Goal: Task Accomplishment & Management: Complete application form

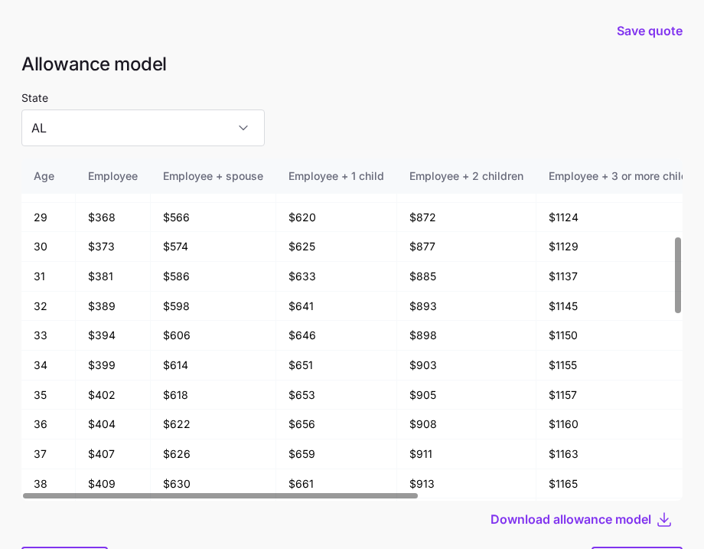
scroll to position [82, 0]
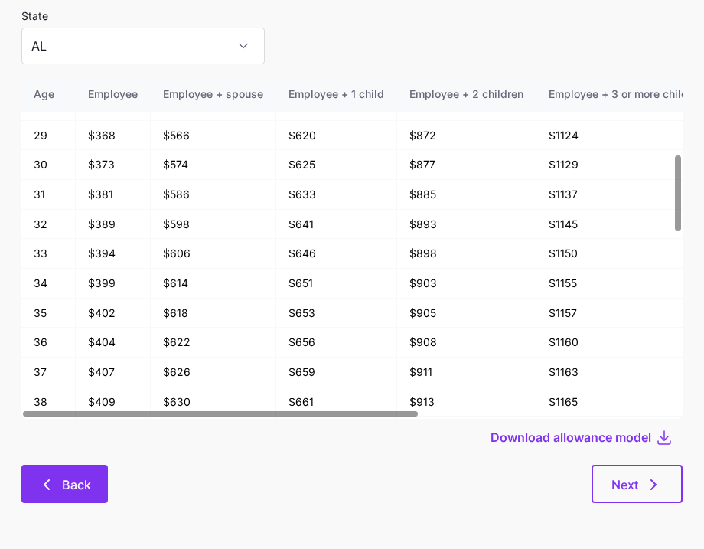
click at [79, 472] on button "Back" at bounding box center [64, 483] width 86 height 38
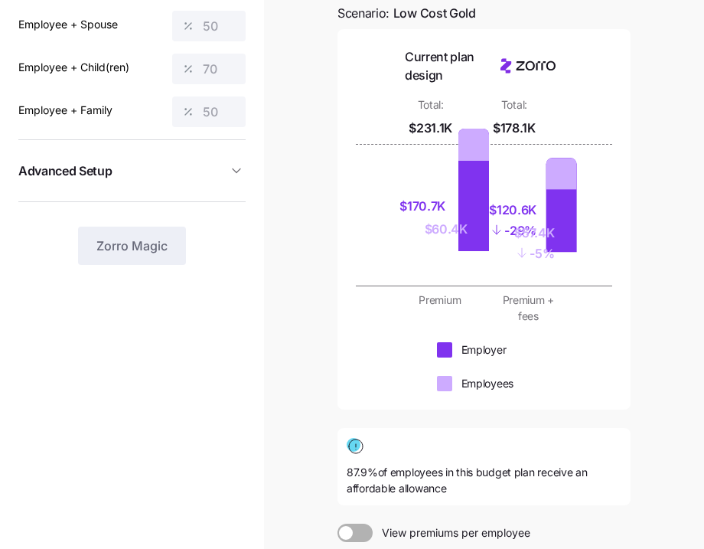
scroll to position [371, 0]
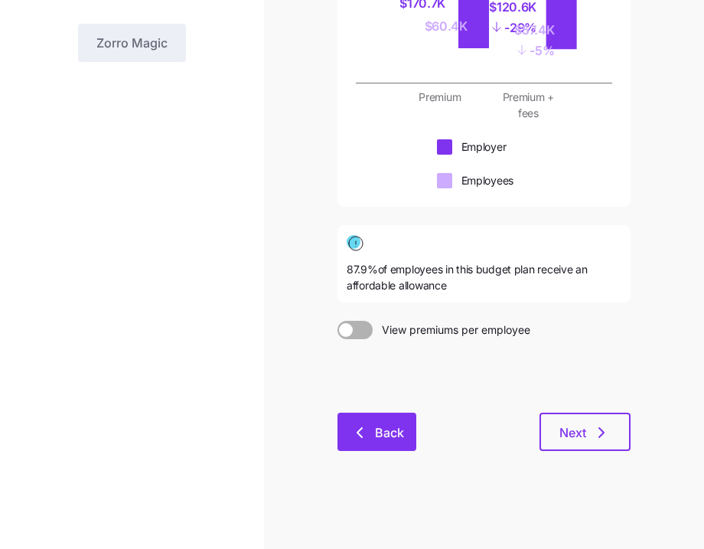
click at [370, 418] on button "Back" at bounding box center [376, 431] width 79 height 38
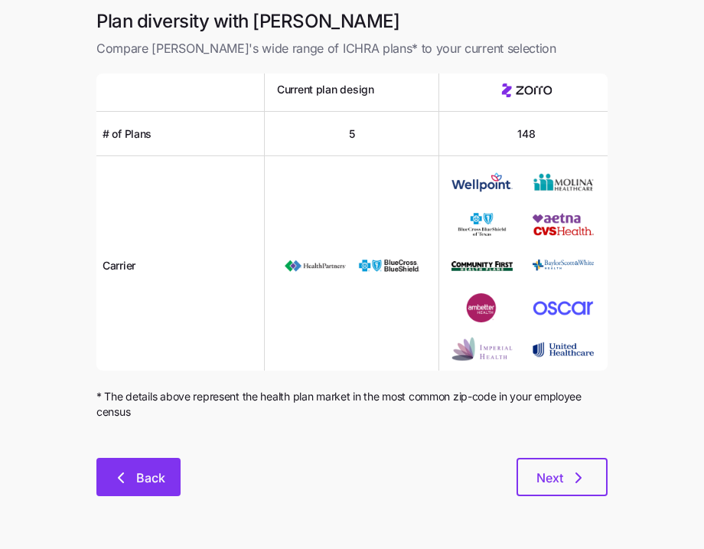
click at [154, 474] on span "Back" at bounding box center [150, 477] width 29 height 18
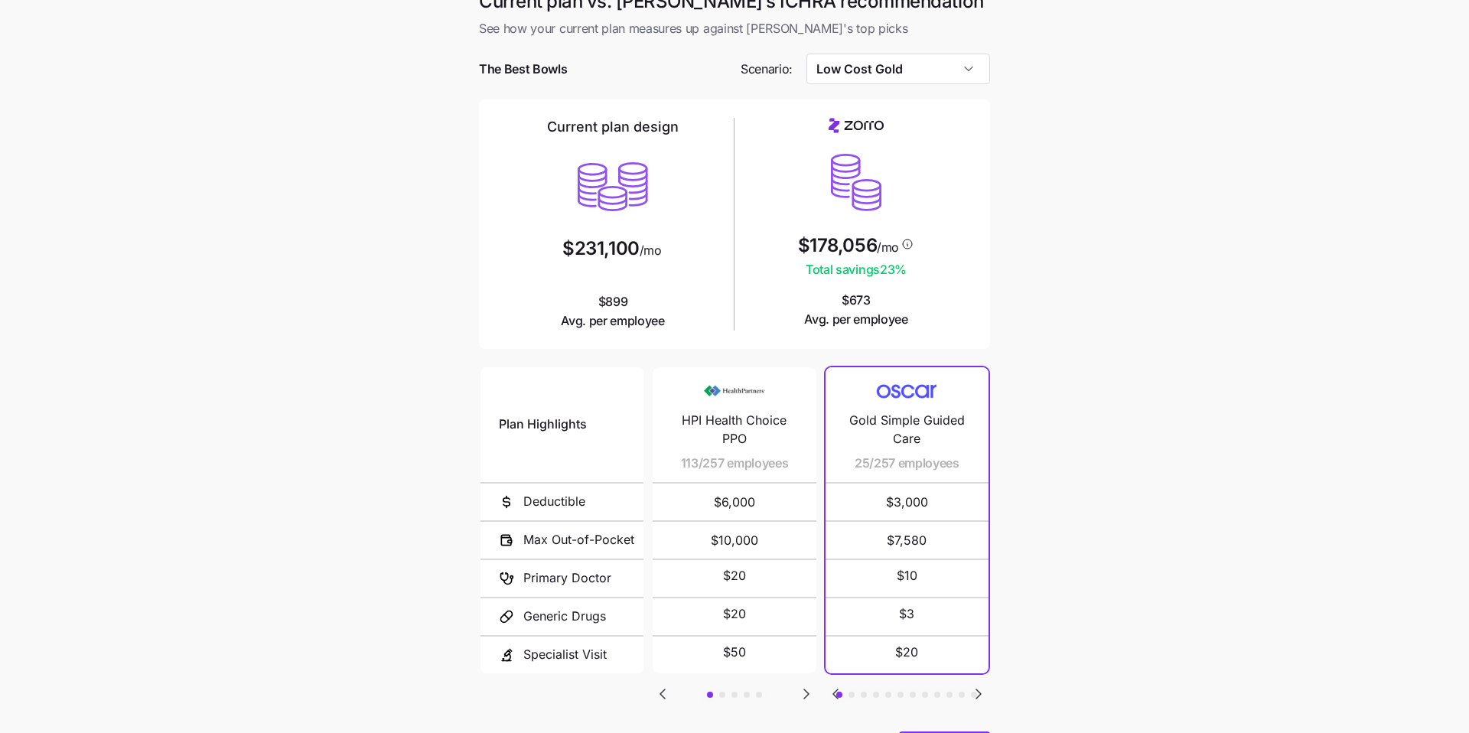
scroll to position [19, 0]
click at [703, 63] on input "Low Cost Gold" at bounding box center [898, 69] width 184 height 31
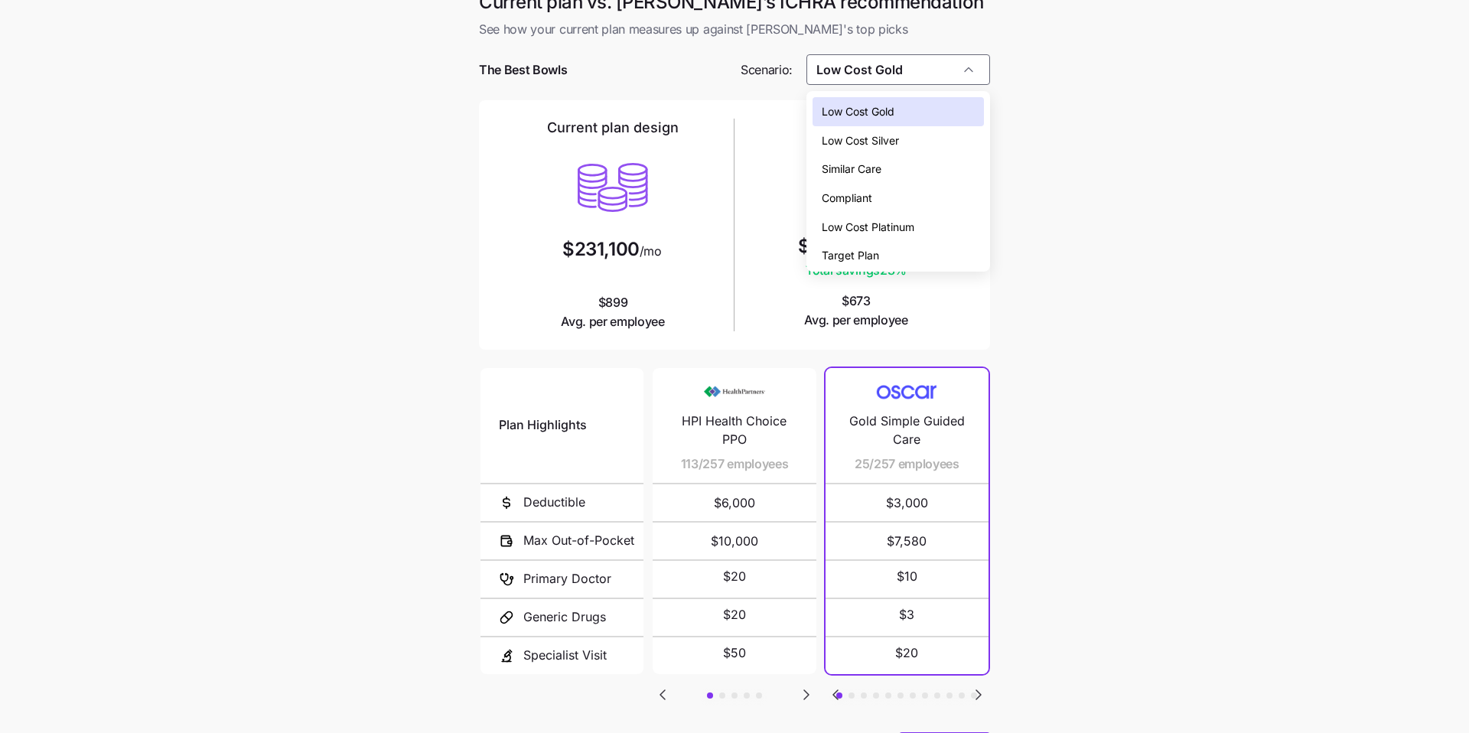
click at [703, 136] on span "Low Cost Silver" at bounding box center [860, 140] width 77 height 17
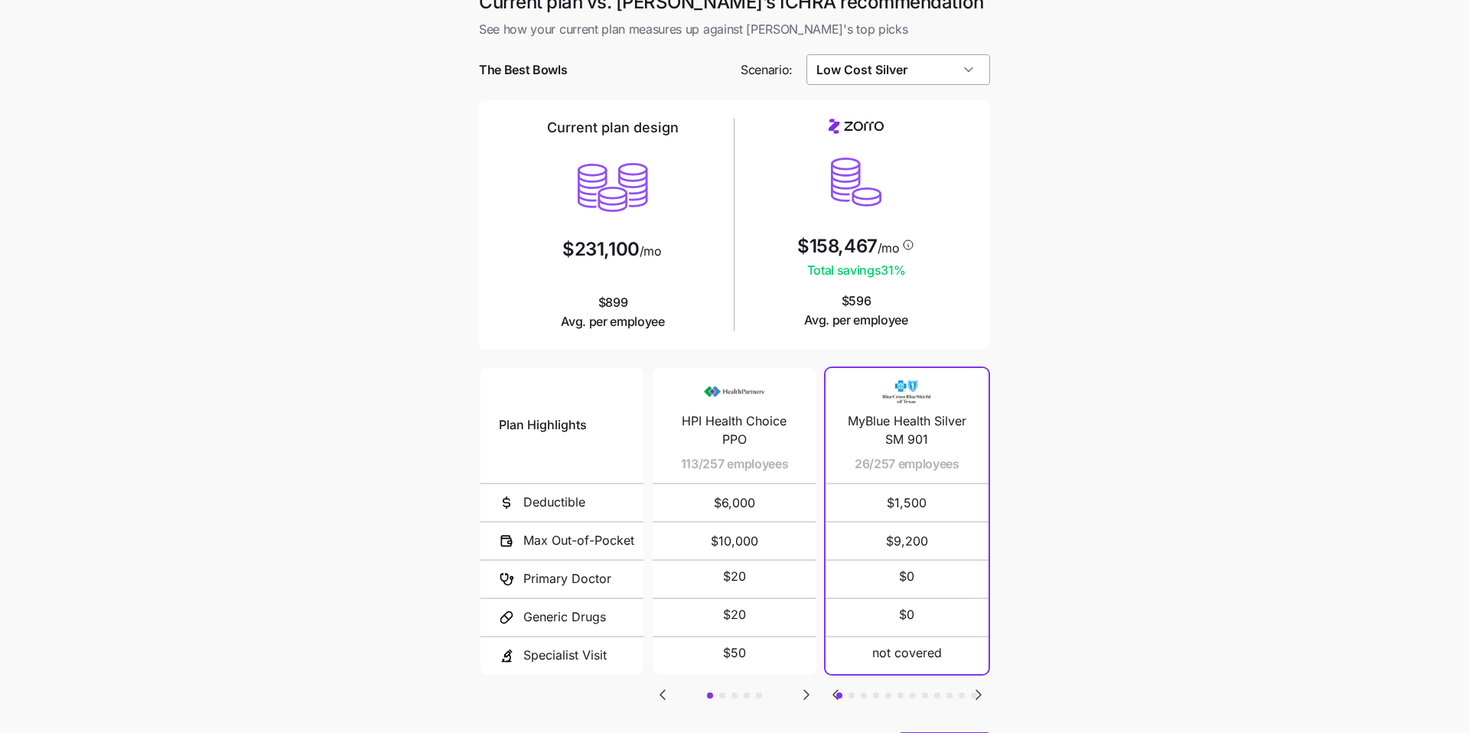
click at [703, 70] on input "Low Cost Silver" at bounding box center [898, 69] width 184 height 31
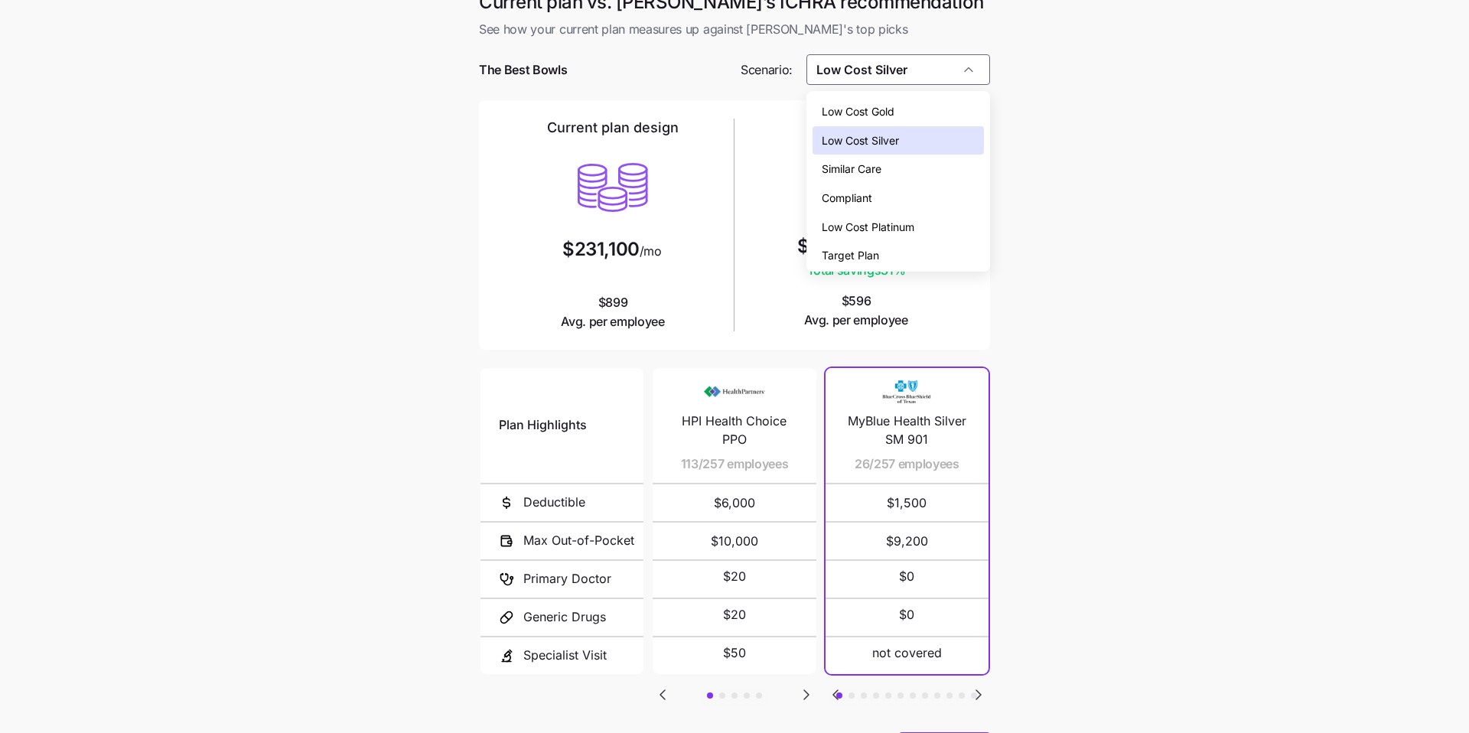
click at [703, 159] on div "Similar Care" at bounding box center [898, 169] width 172 height 29
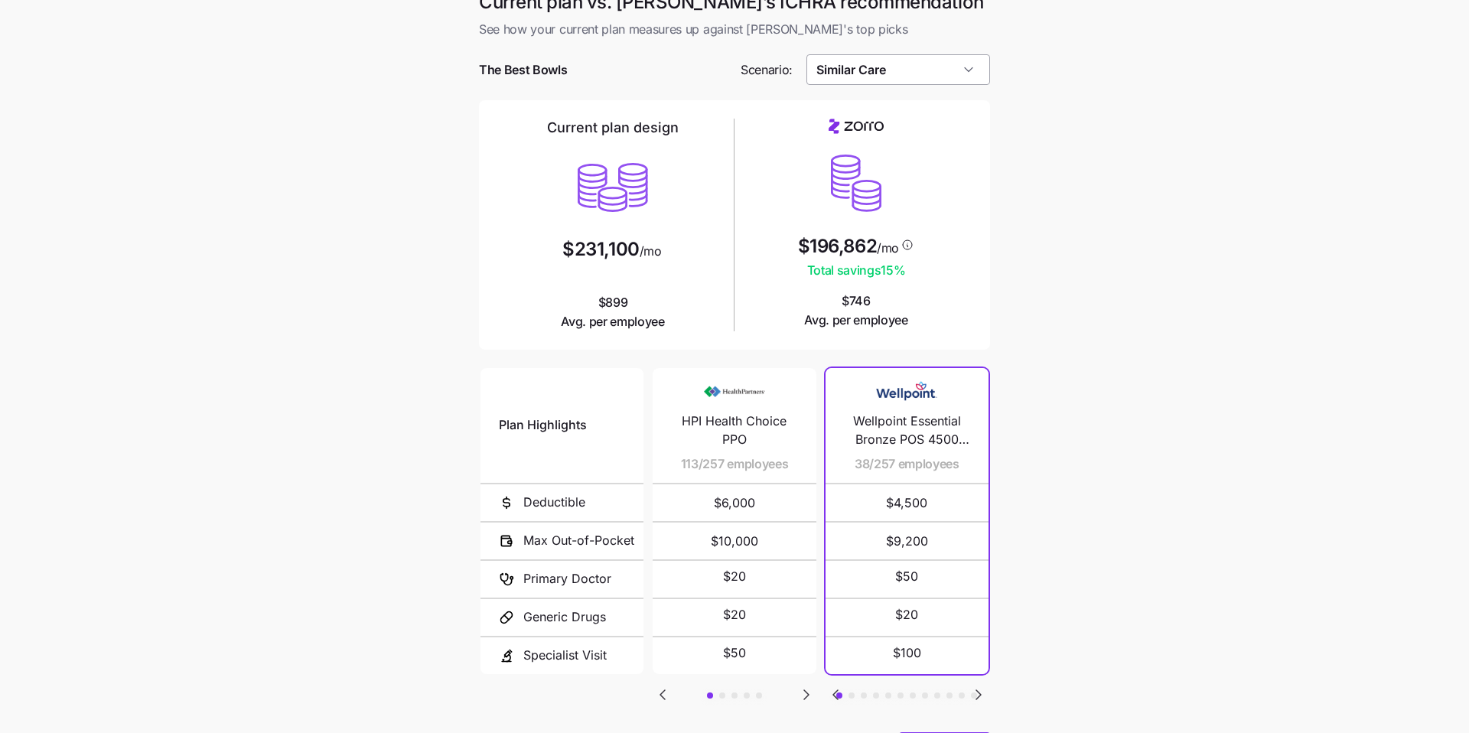
click at [703, 83] on input "Similar Care" at bounding box center [898, 69] width 184 height 31
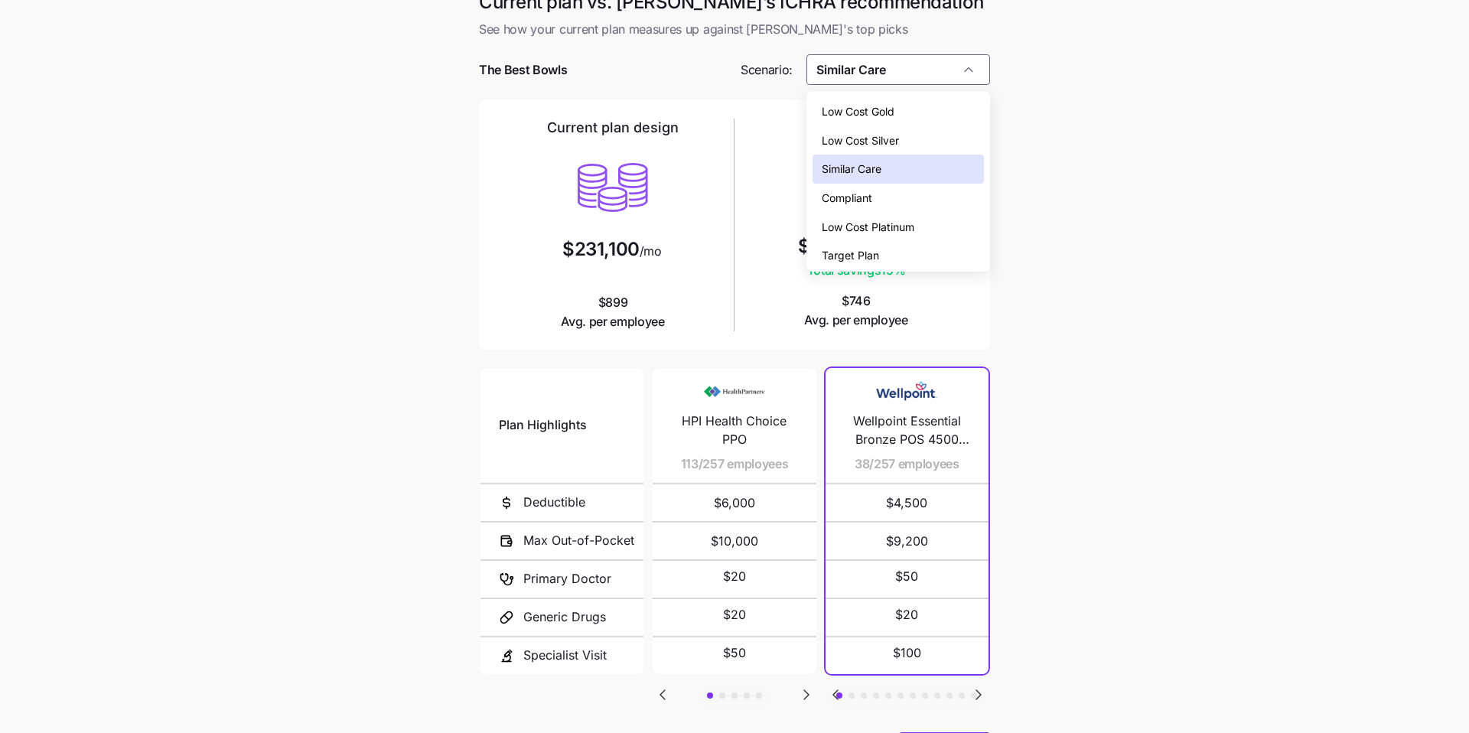
click at [703, 197] on div "Compliant" at bounding box center [898, 198] width 172 height 29
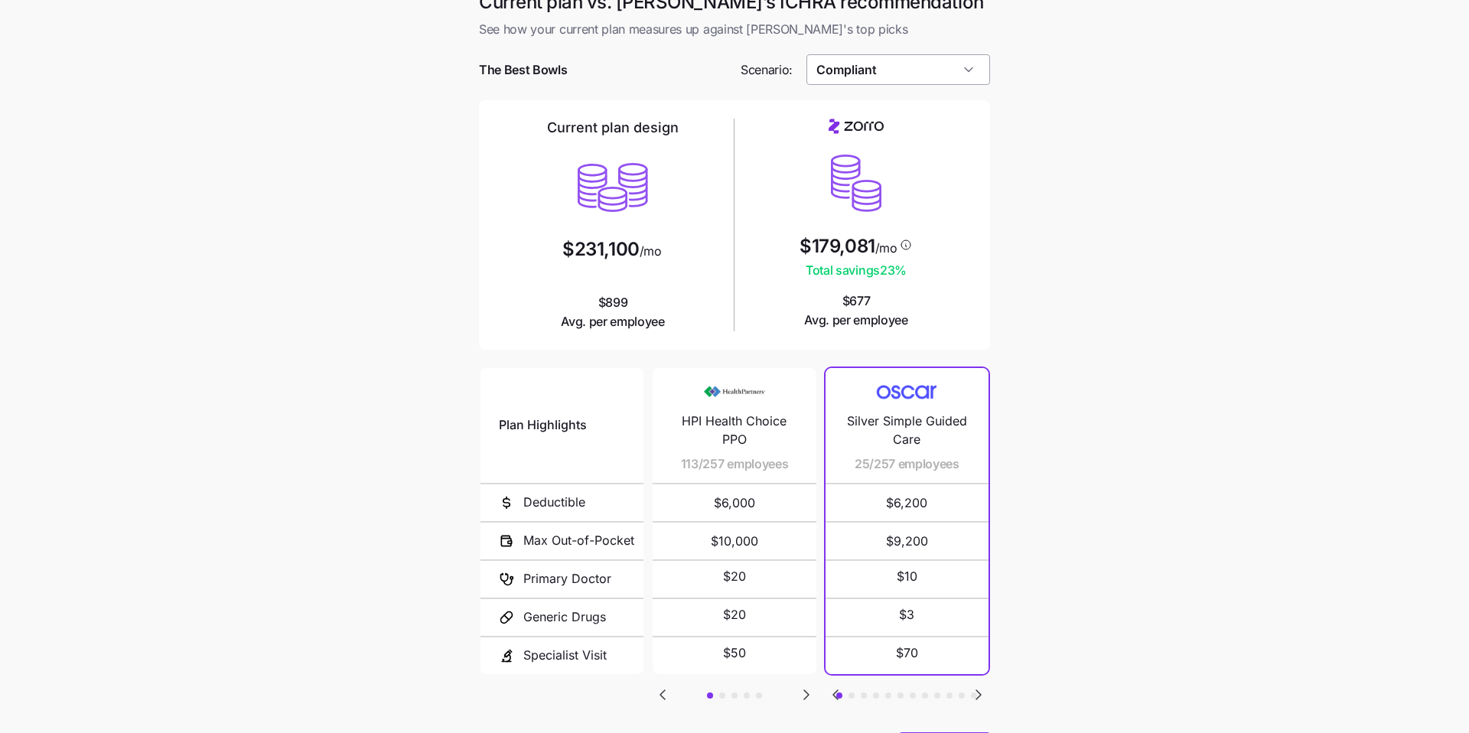
click at [703, 70] on input "Compliant" at bounding box center [898, 69] width 184 height 31
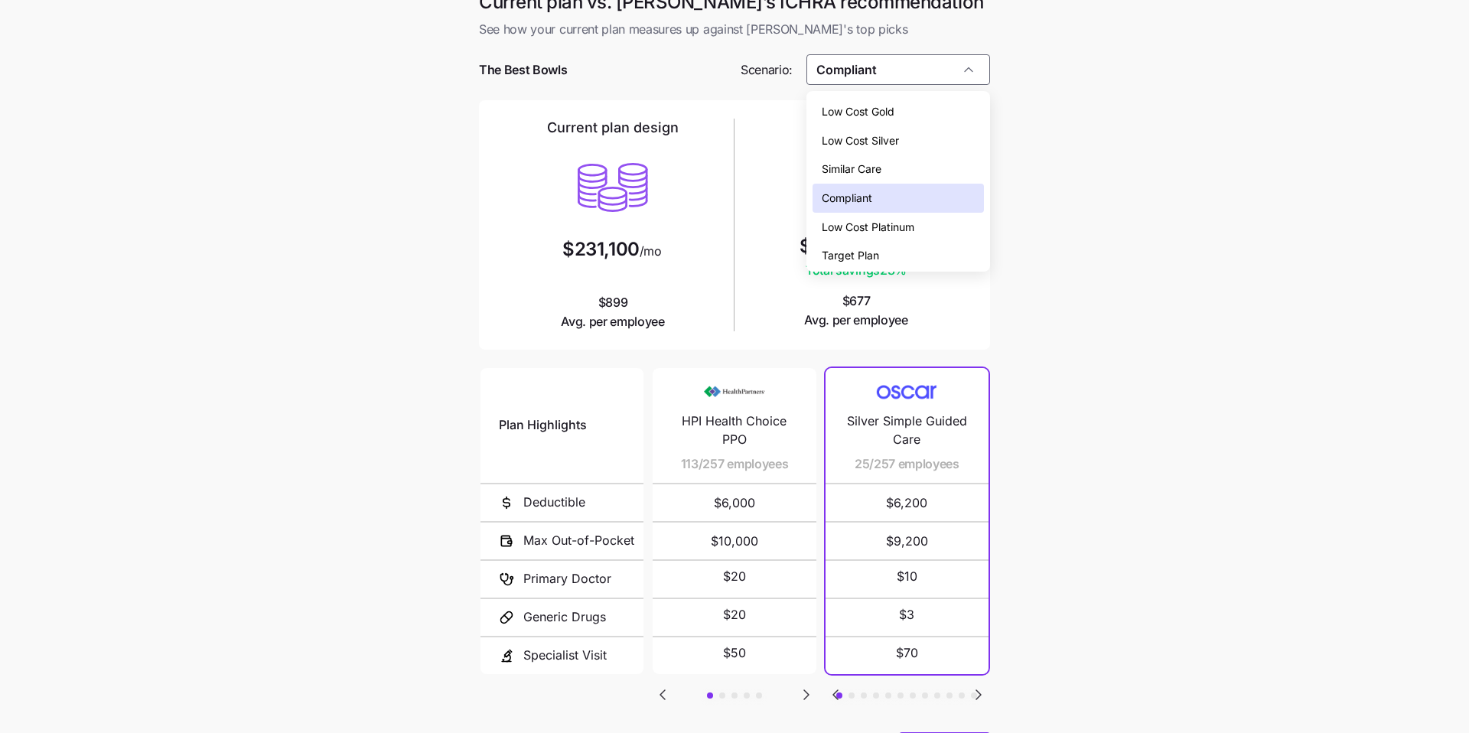
click at [703, 219] on span "Low Cost Platinum" at bounding box center [868, 227] width 93 height 17
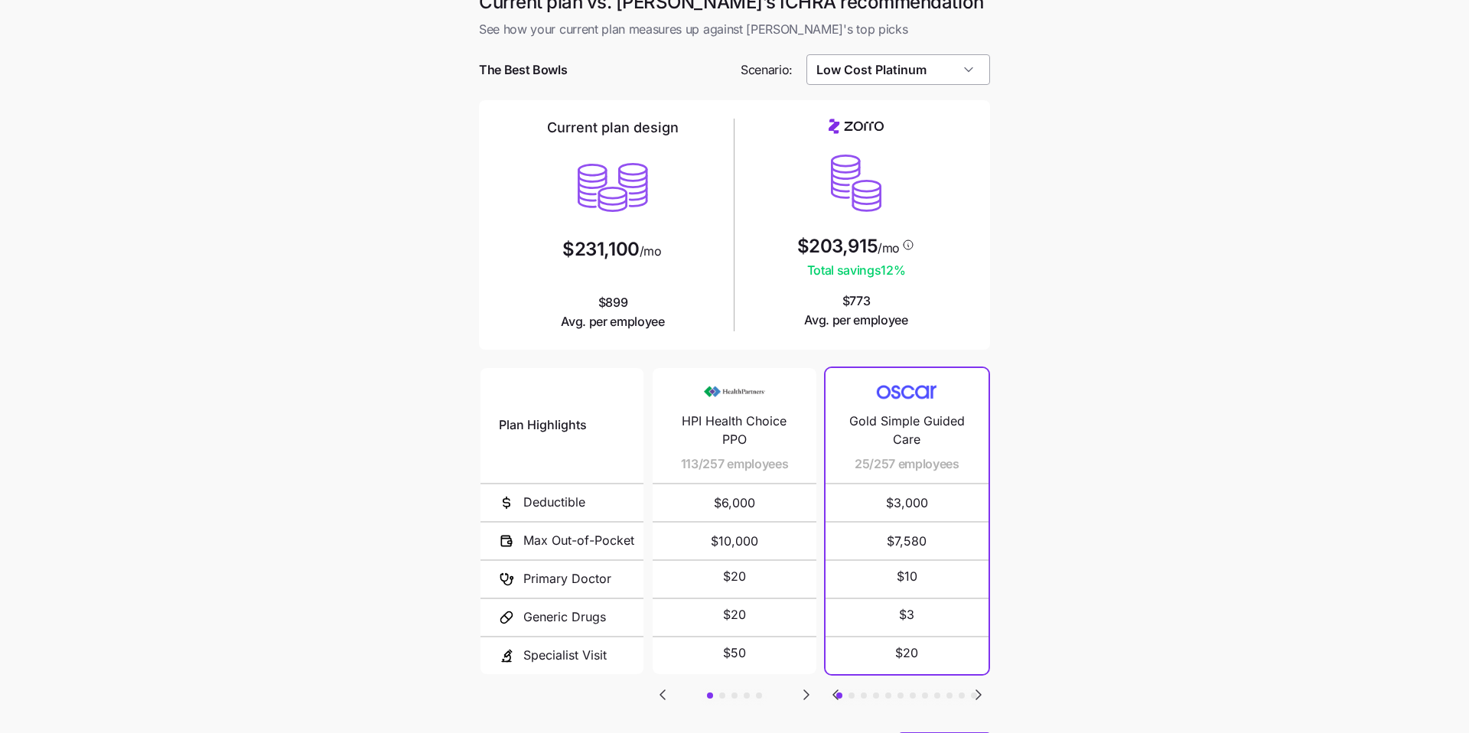
click at [703, 77] on input "Low Cost Platinum" at bounding box center [898, 69] width 184 height 31
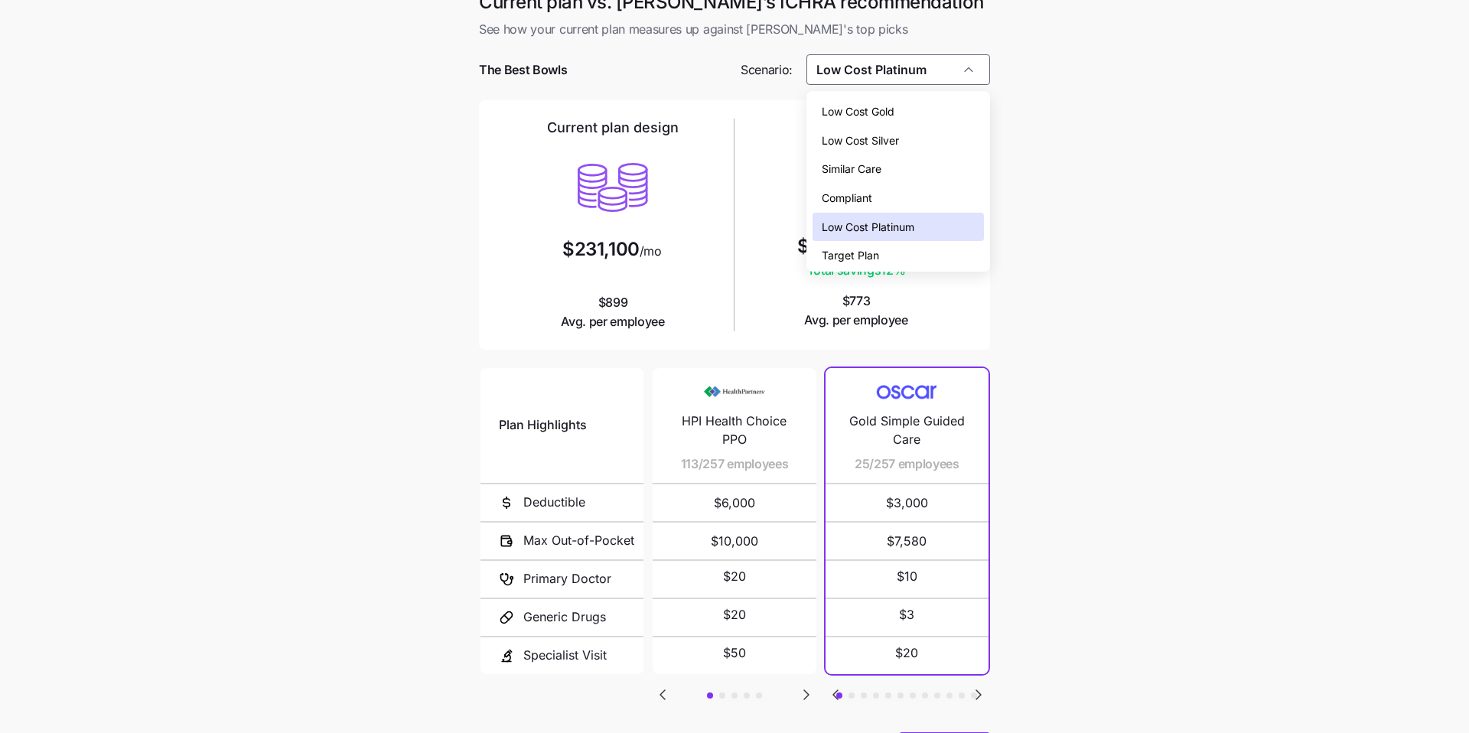
click at [703, 251] on div "Target Plan" at bounding box center [898, 255] width 172 height 29
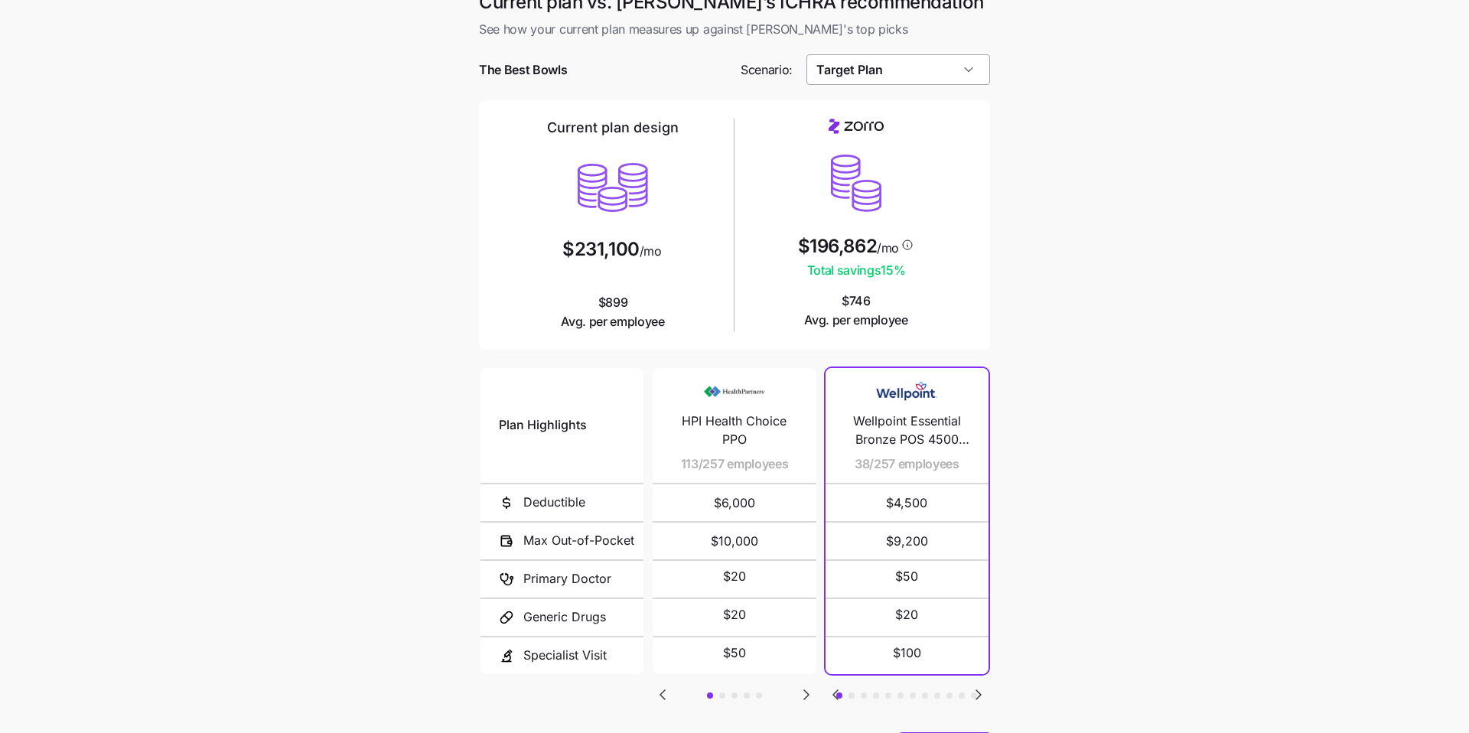
click at [703, 78] on input "Target Plan" at bounding box center [898, 69] width 184 height 31
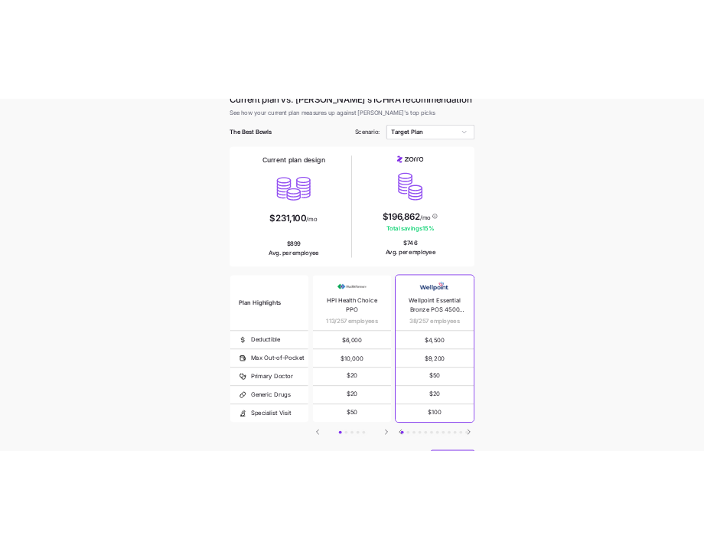
scroll to position [5, 0]
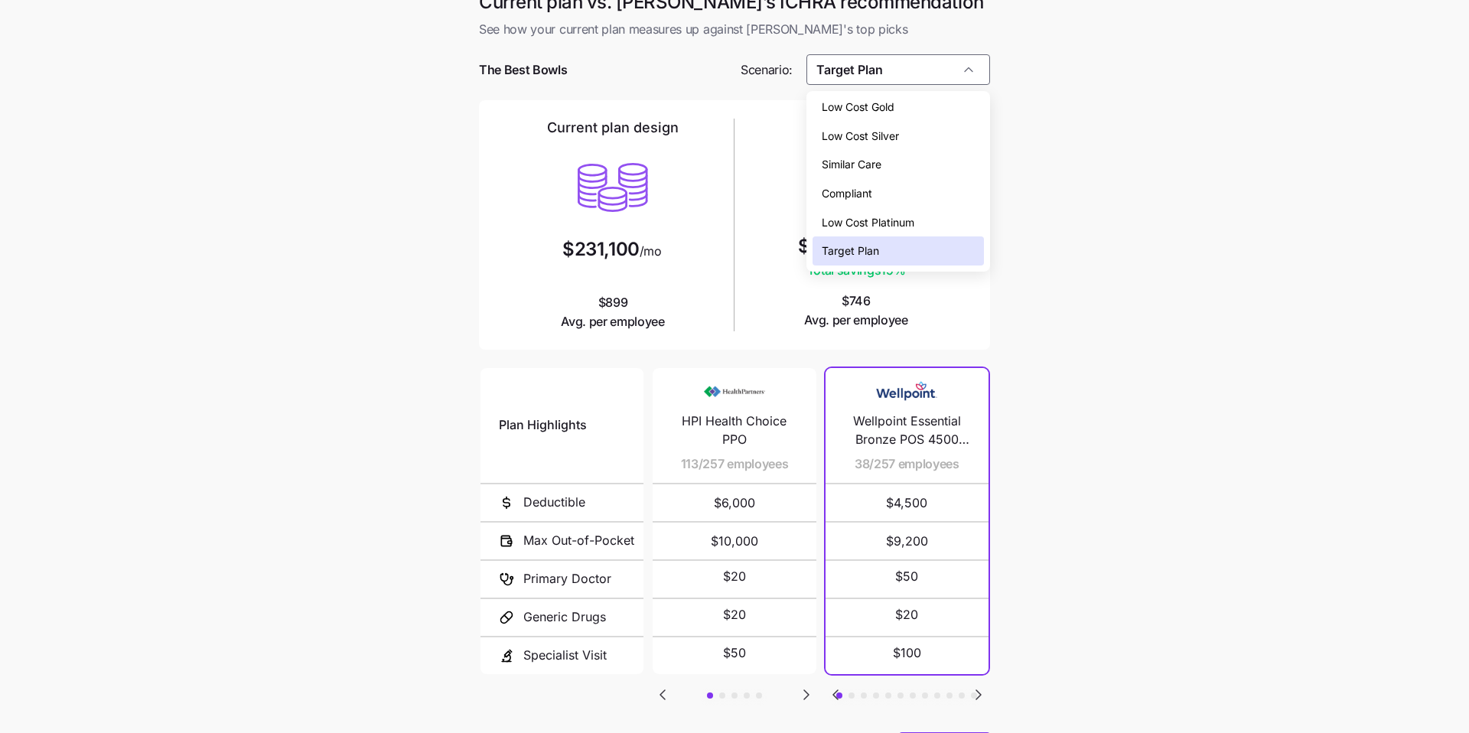
click at [703, 137] on div "Low Cost Silver" at bounding box center [898, 136] width 172 height 29
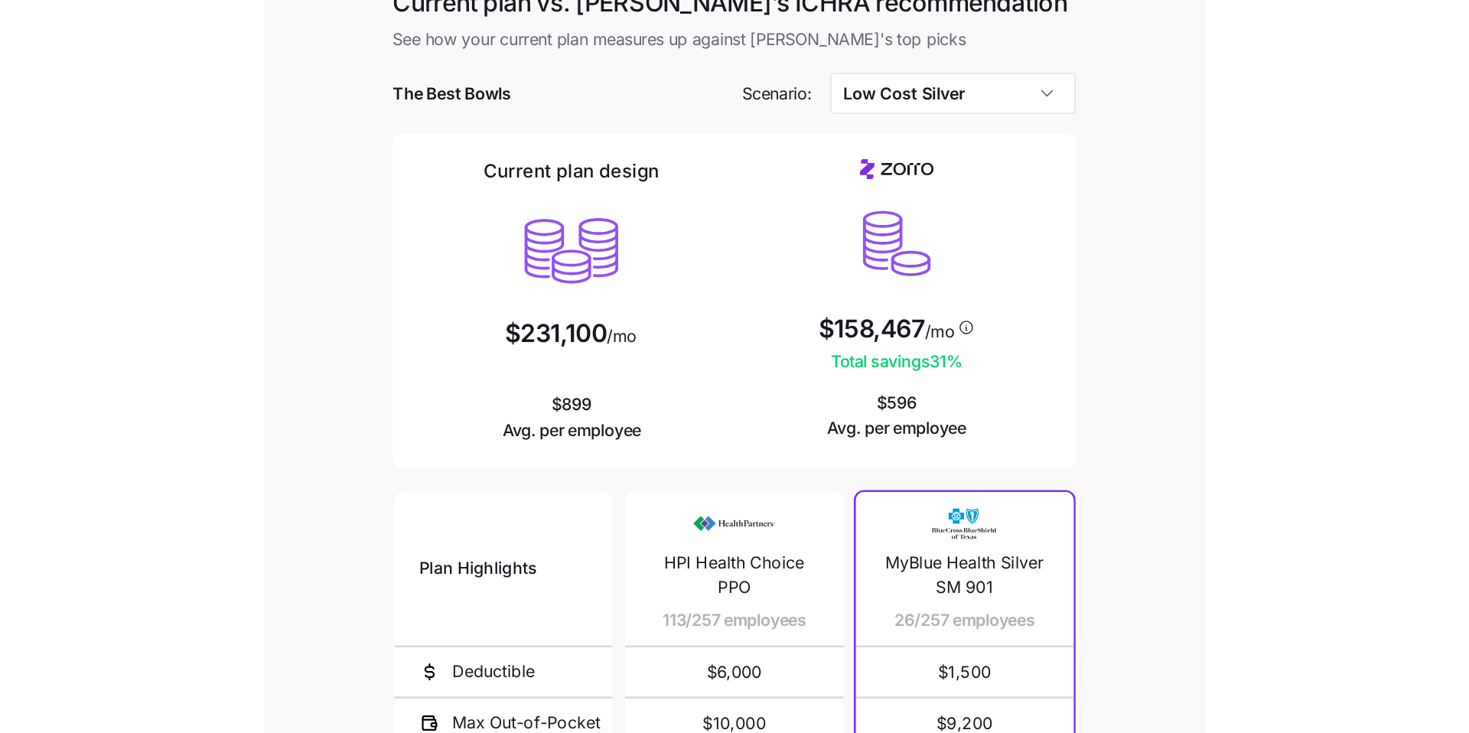
scroll to position [9, 0]
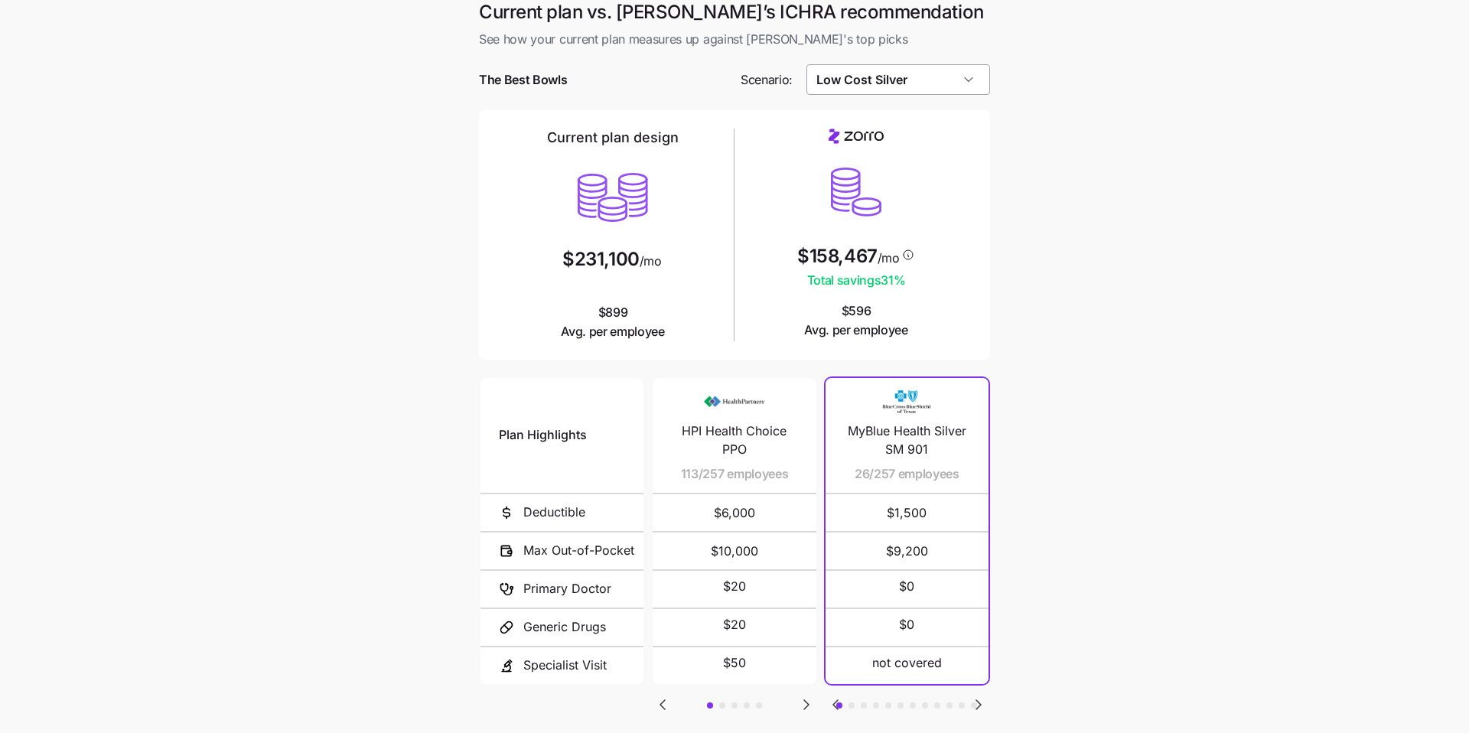
click at [703, 82] on input "Low Cost Silver" at bounding box center [898, 79] width 184 height 31
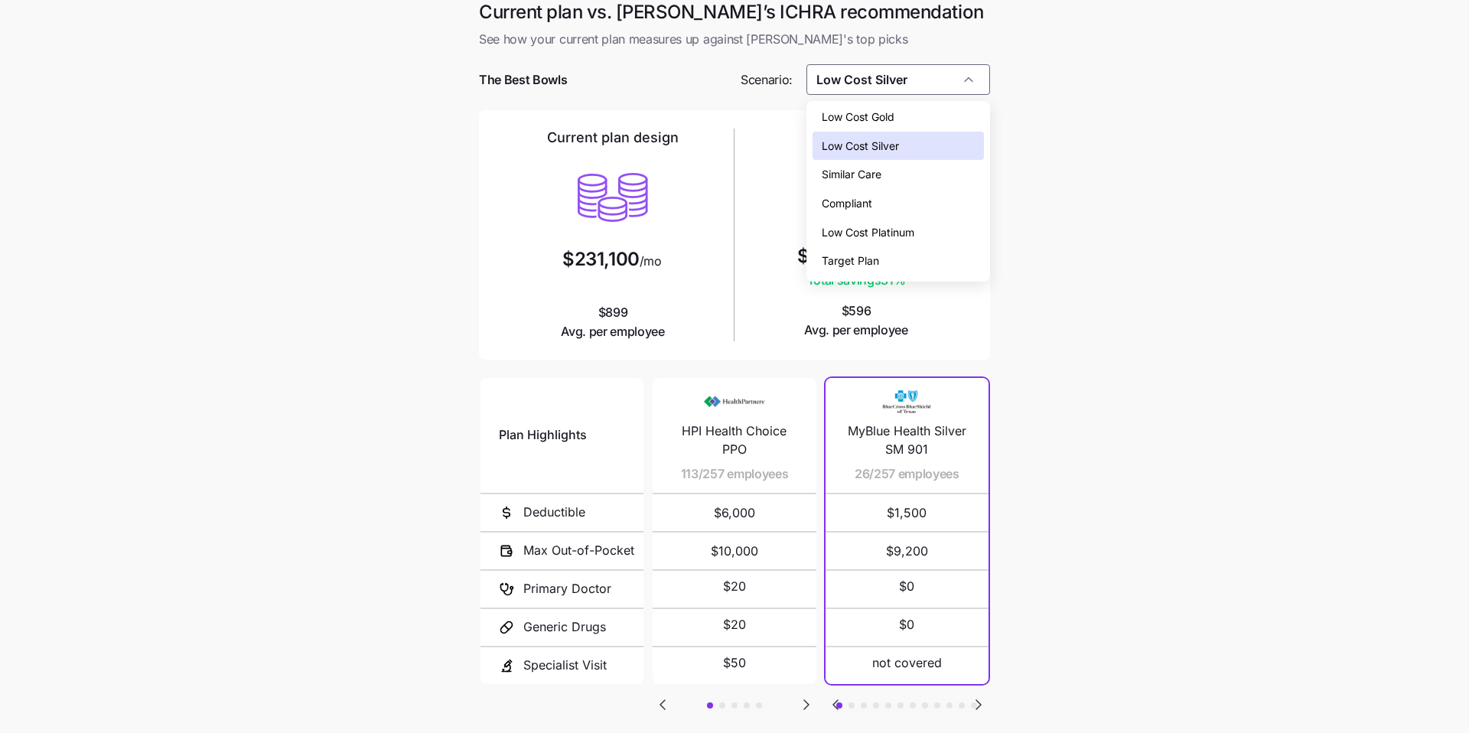
click at [703, 258] on div "Target Plan" at bounding box center [898, 260] width 172 height 29
type input "Target Plan"
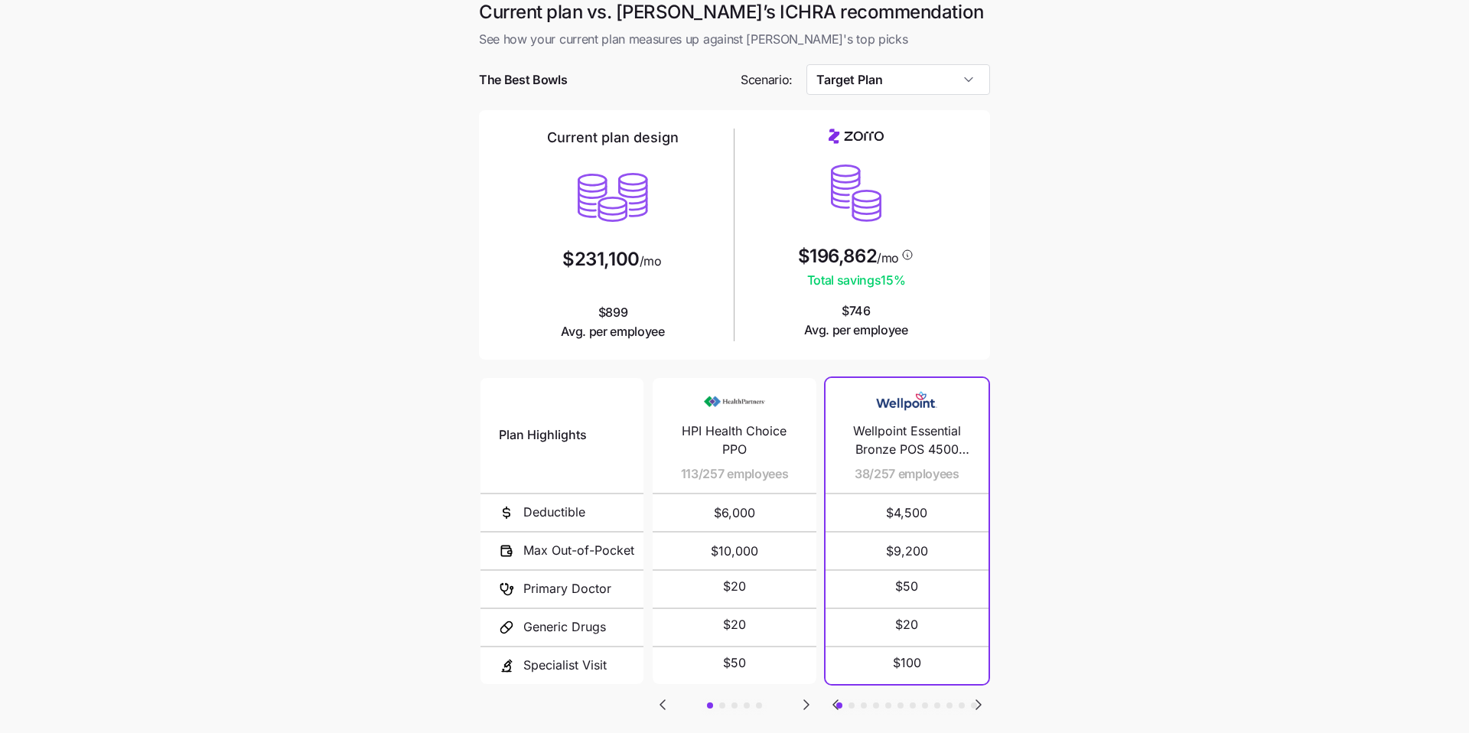
scroll to position [78, 0]
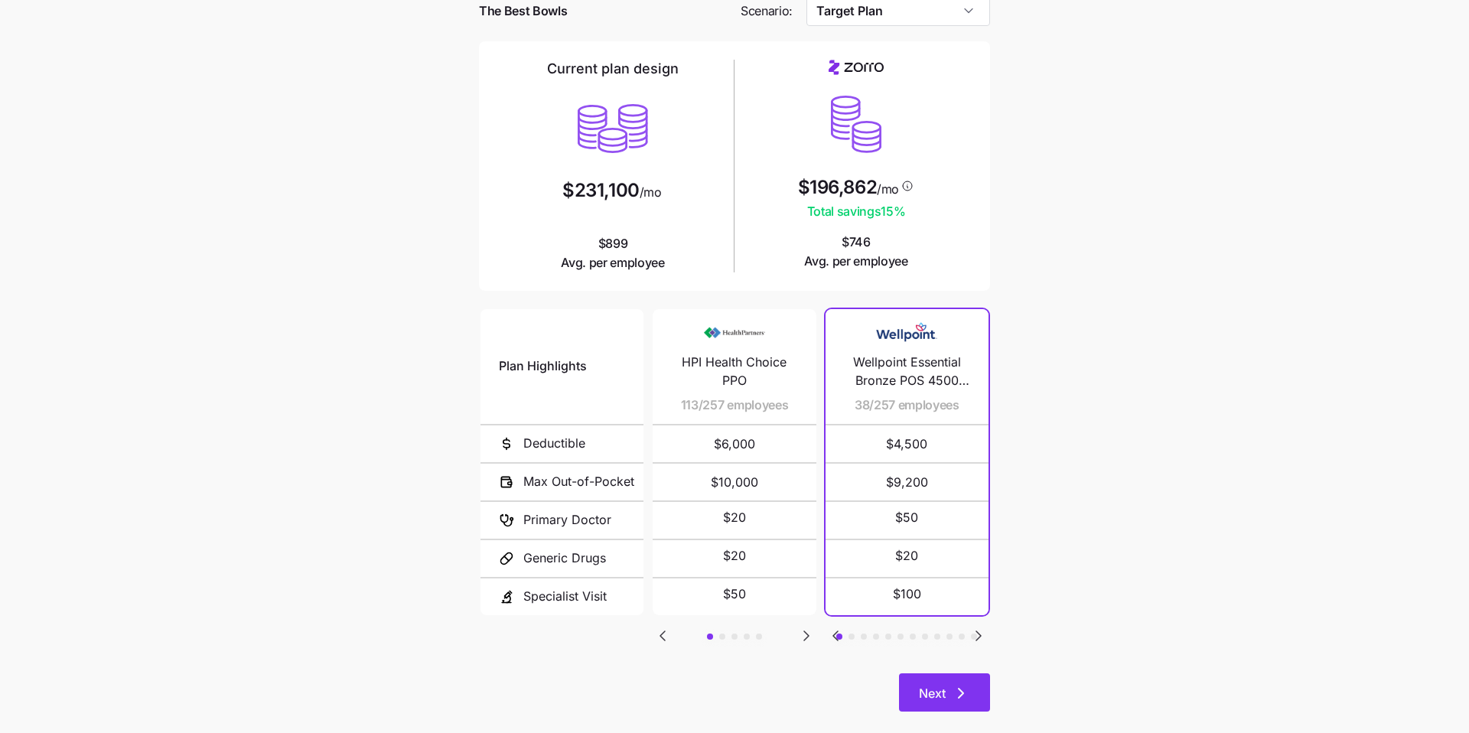
click at [703, 548] on icon "button" at bounding box center [961, 693] width 18 height 18
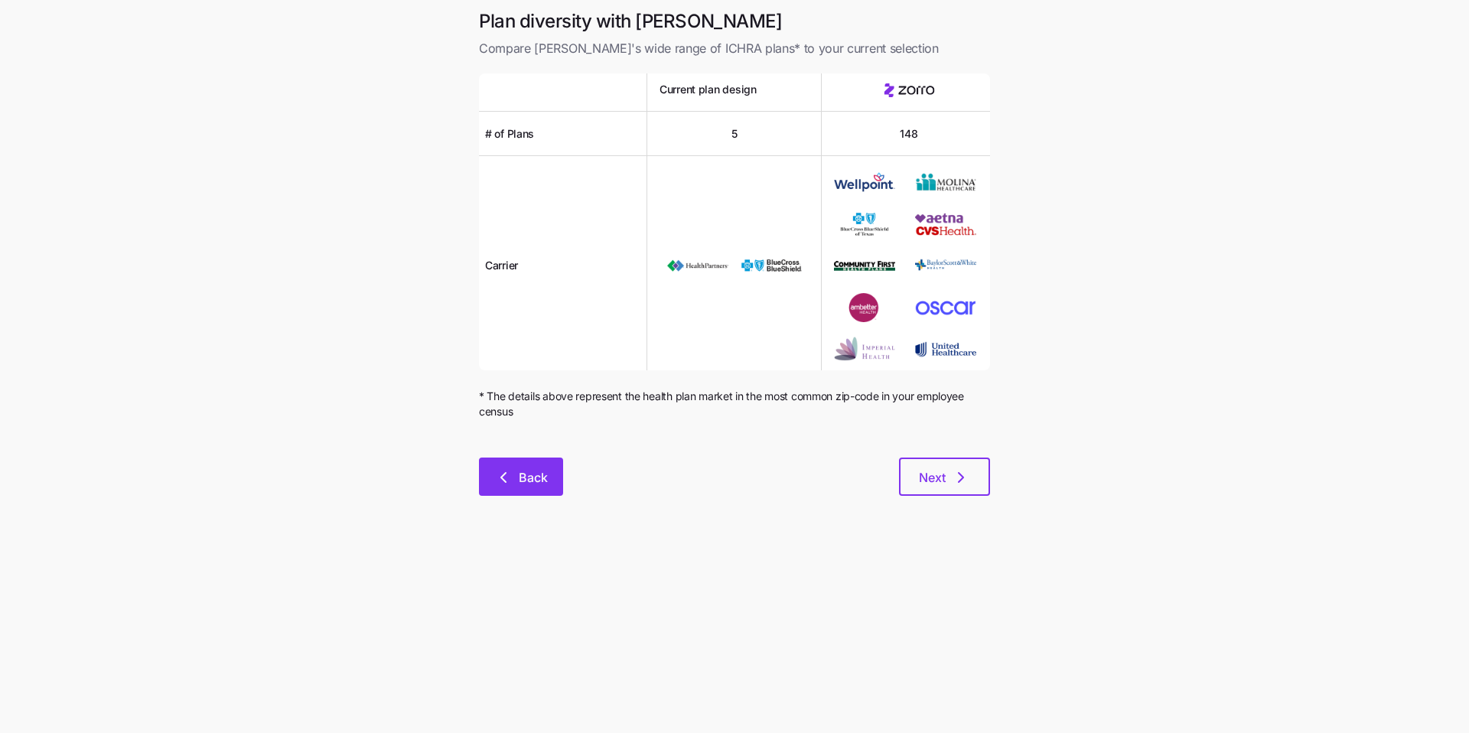
click at [558, 480] on button "Back" at bounding box center [521, 476] width 84 height 38
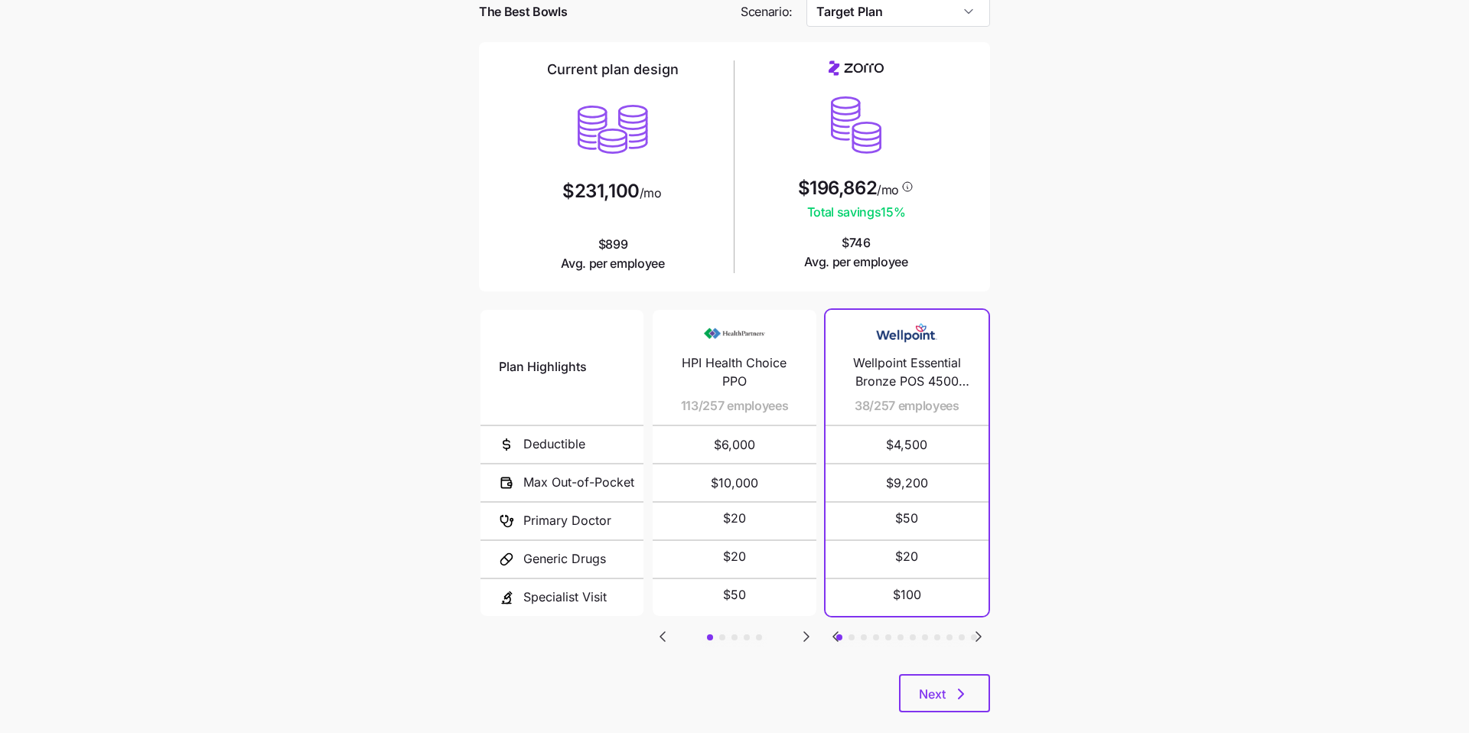
scroll to position [83, 0]
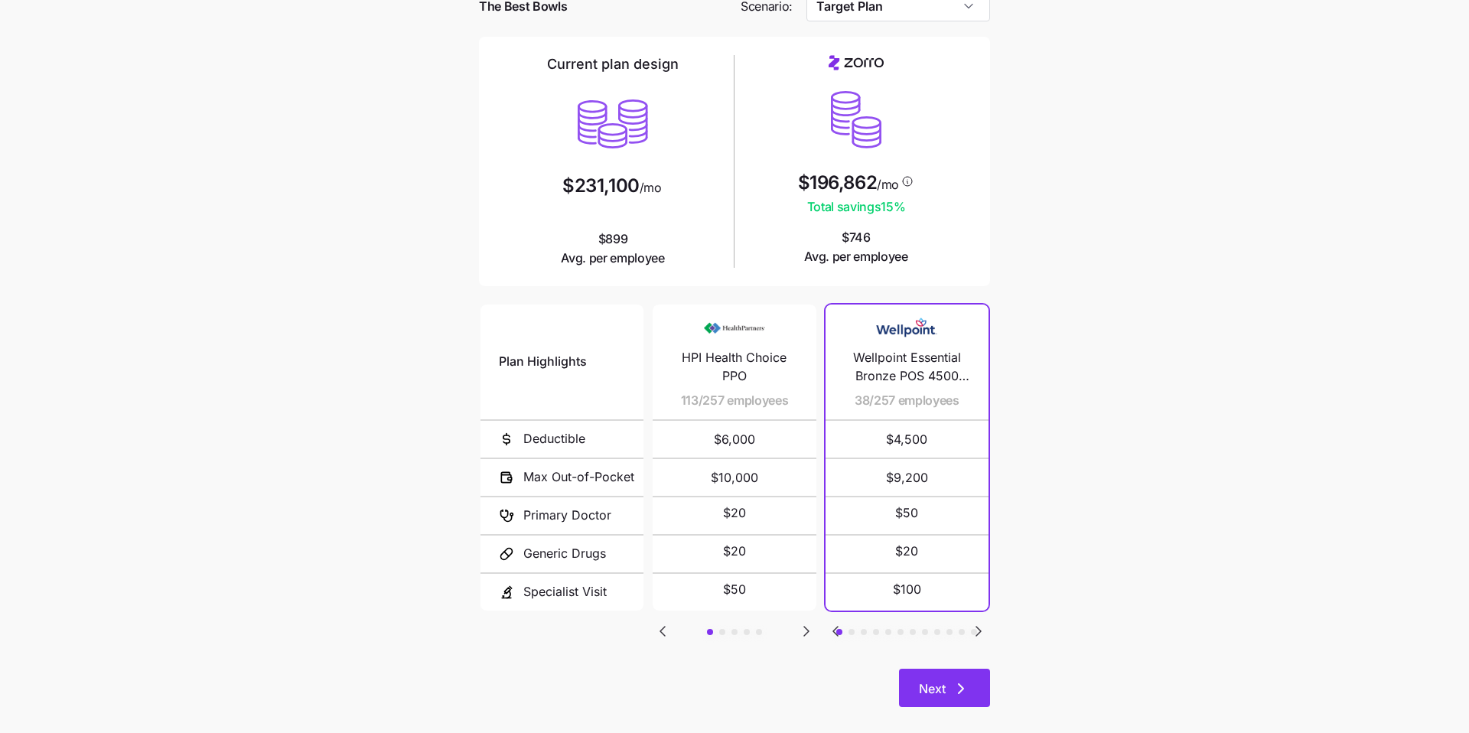
click at [703, 548] on icon "button" at bounding box center [961, 688] width 18 height 18
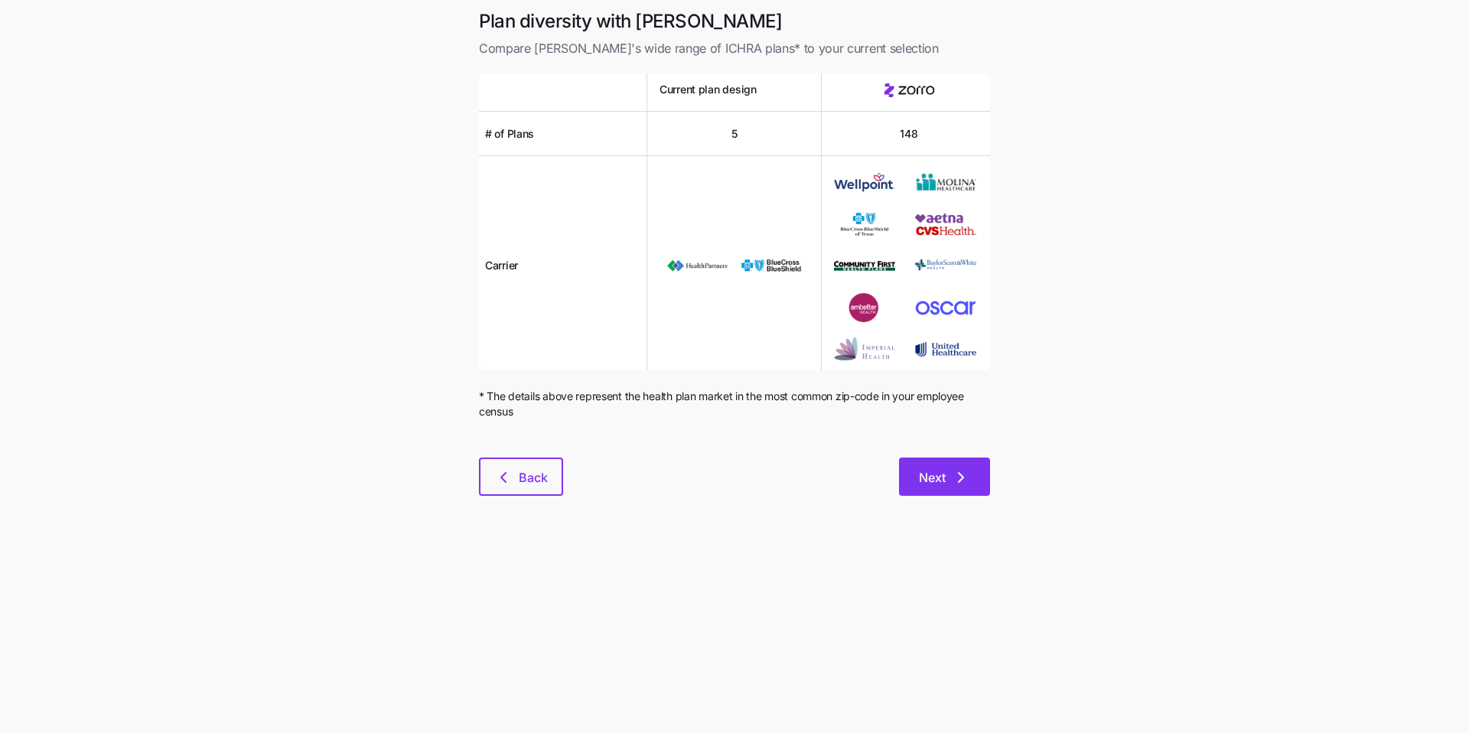
click at [703, 484] on button "Next" at bounding box center [944, 476] width 91 height 38
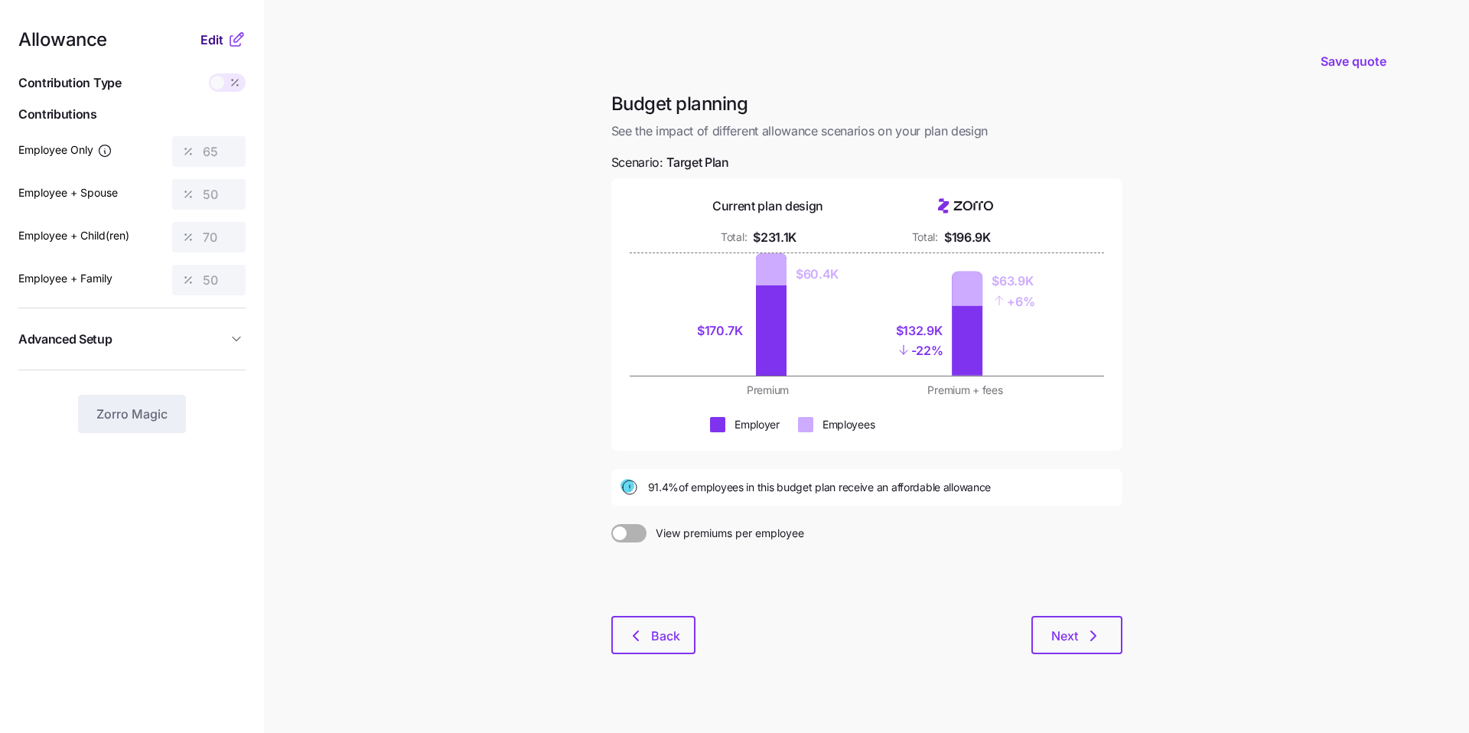
click at [217, 45] on span "Edit" at bounding box center [211, 40] width 23 height 18
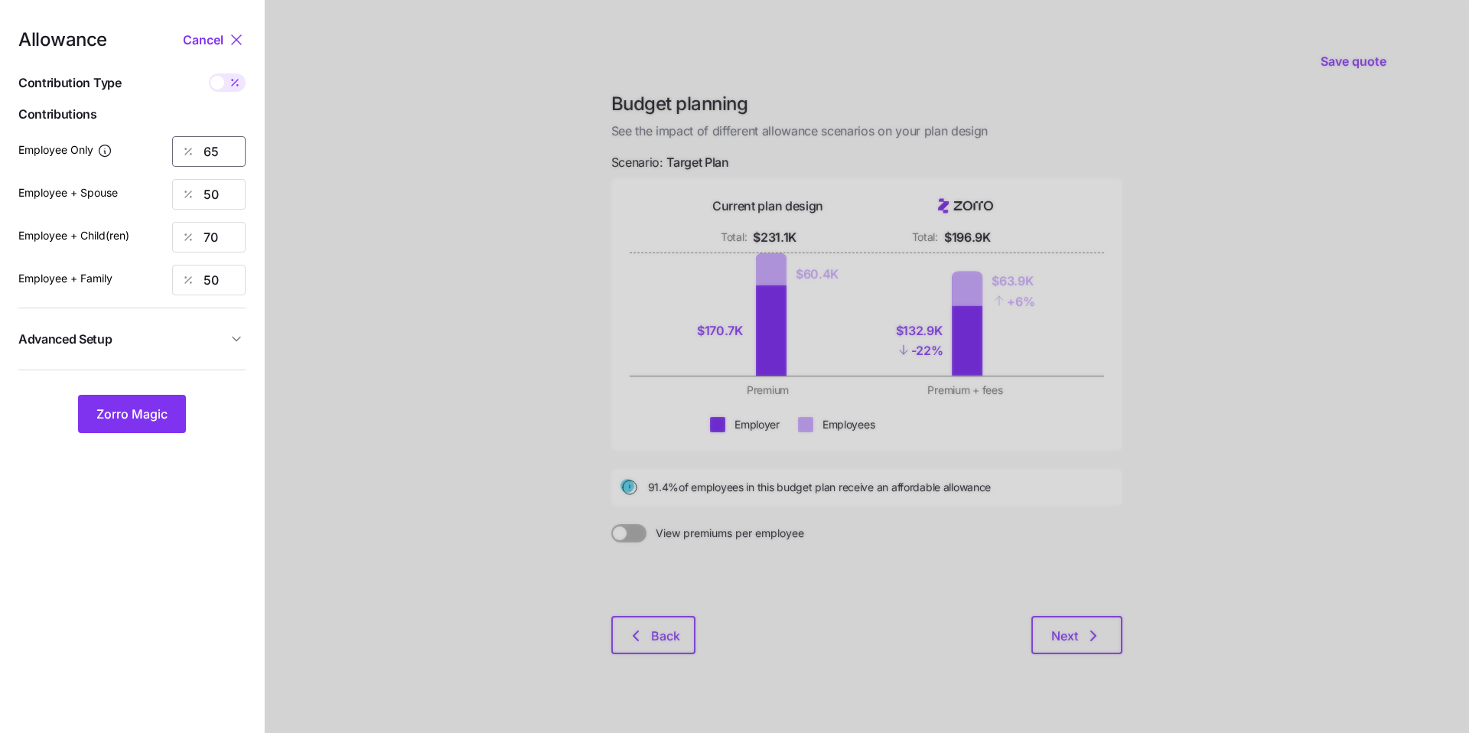
drag, startPoint x: 226, startPoint y: 148, endPoint x: 179, endPoint y: 148, distance: 47.4
click at [179, 148] on div "65" at bounding box center [208, 151] width 73 height 31
type input "50"
click at [161, 405] on span "Zorro Magic" at bounding box center [131, 414] width 71 height 18
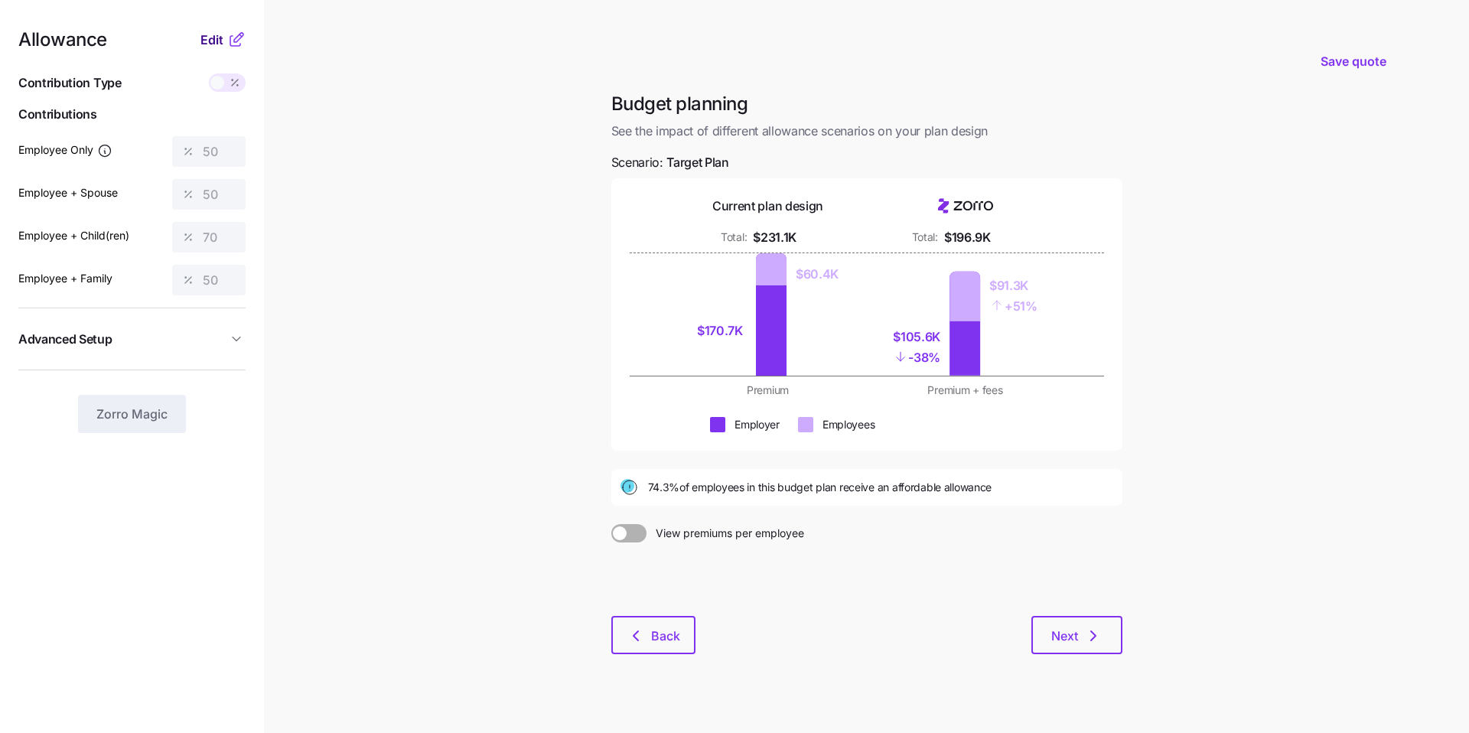
click at [207, 43] on span "Edit" at bounding box center [211, 40] width 23 height 18
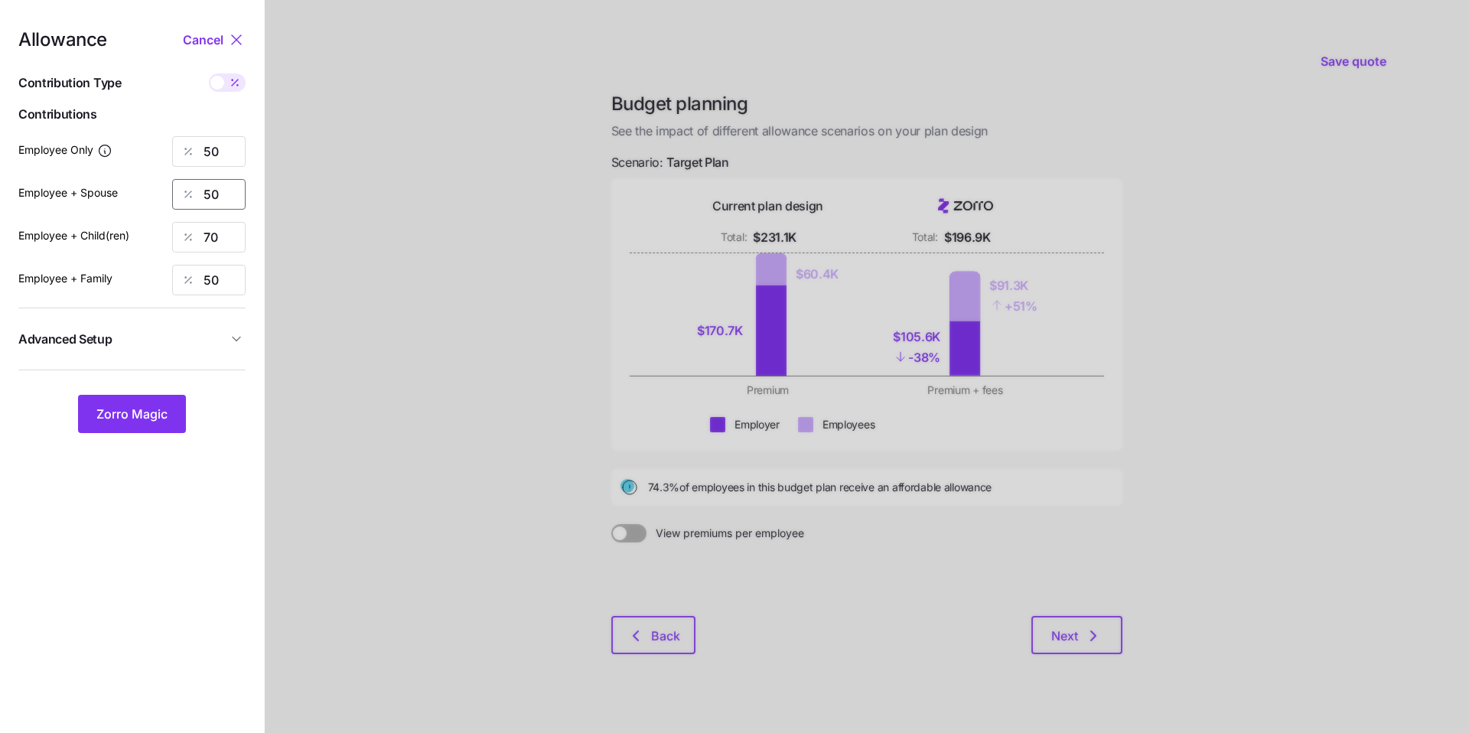
drag, startPoint x: 226, startPoint y: 187, endPoint x: 177, endPoint y: 182, distance: 49.2
click at [177, 182] on div "50" at bounding box center [208, 194] width 73 height 31
type input "40"
click at [148, 400] on button "Zorro Magic" at bounding box center [132, 414] width 108 height 38
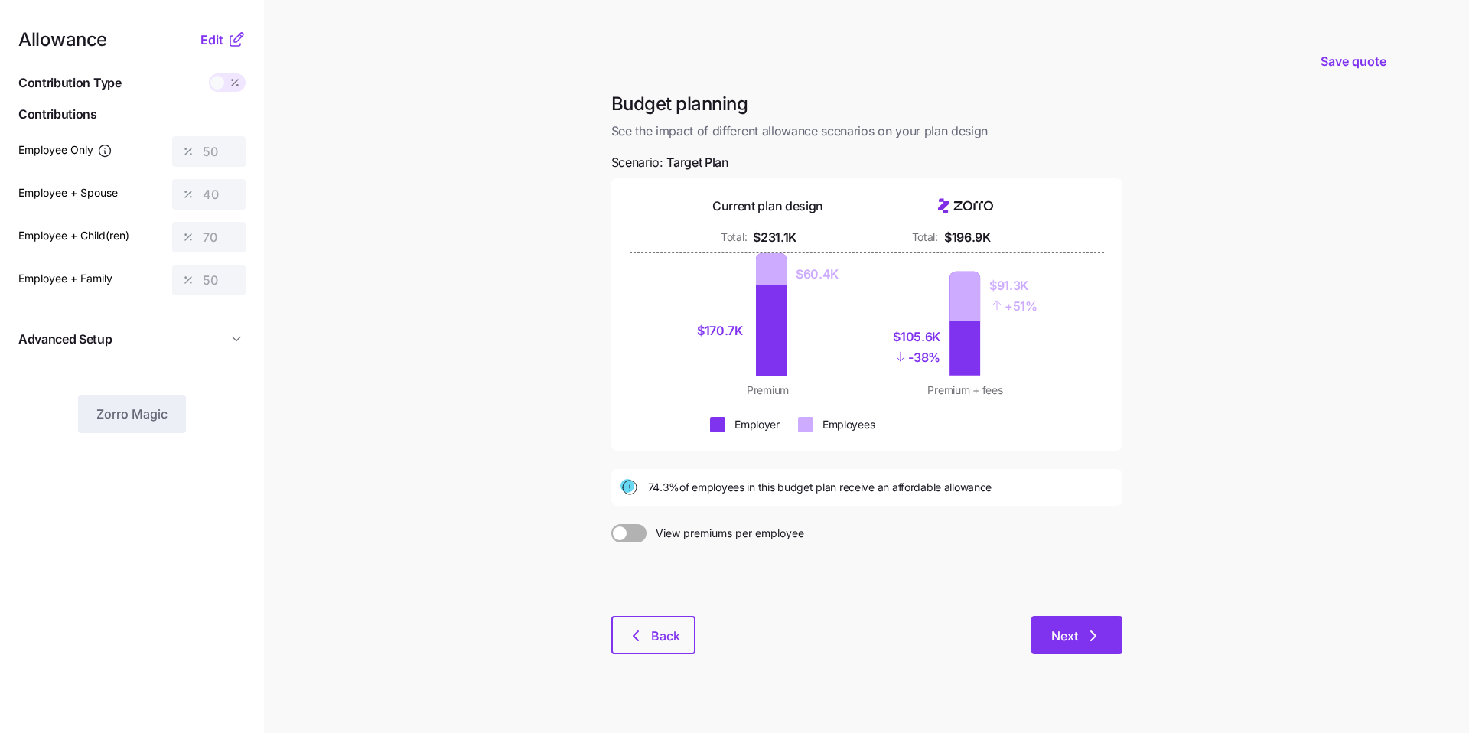
click at [703, 548] on span "Next" at bounding box center [1064, 636] width 27 height 18
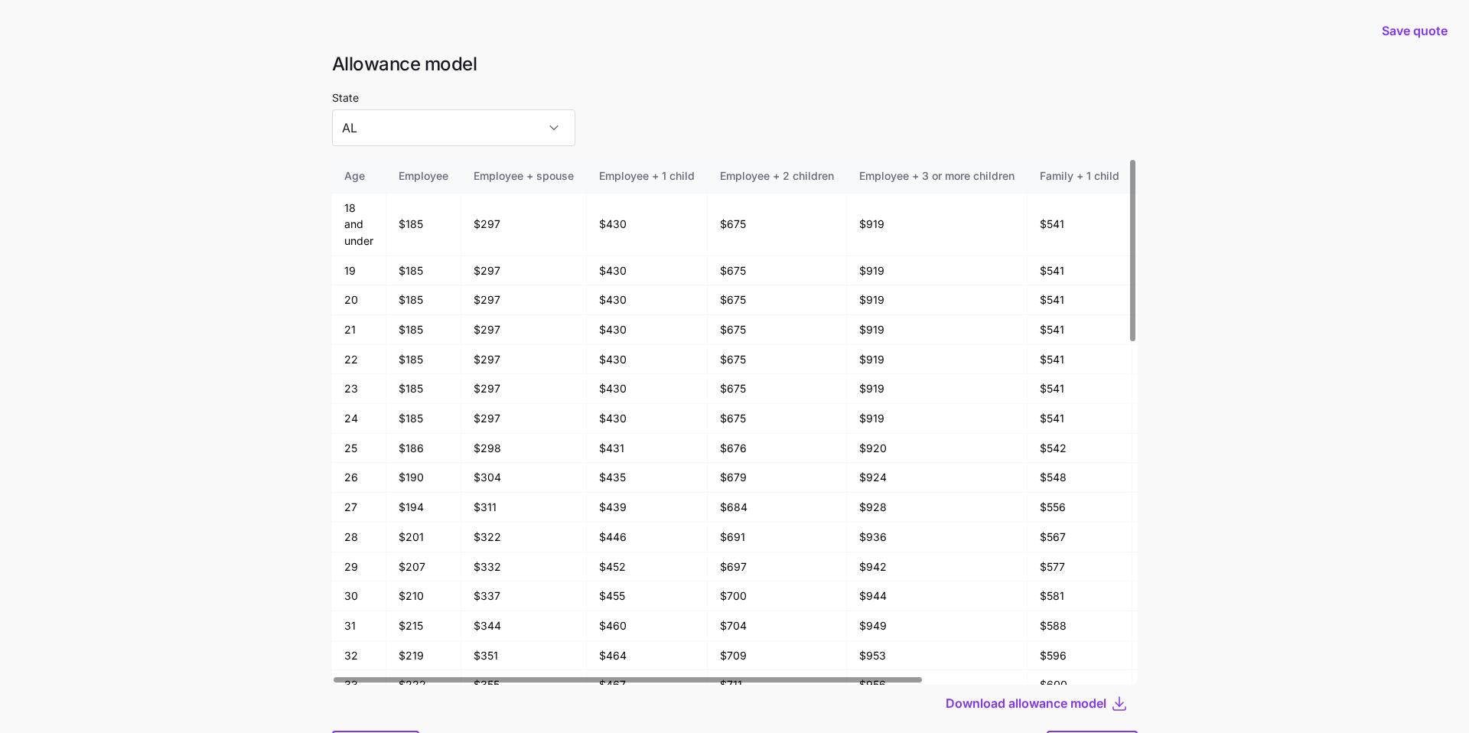
scroll to position [82, 0]
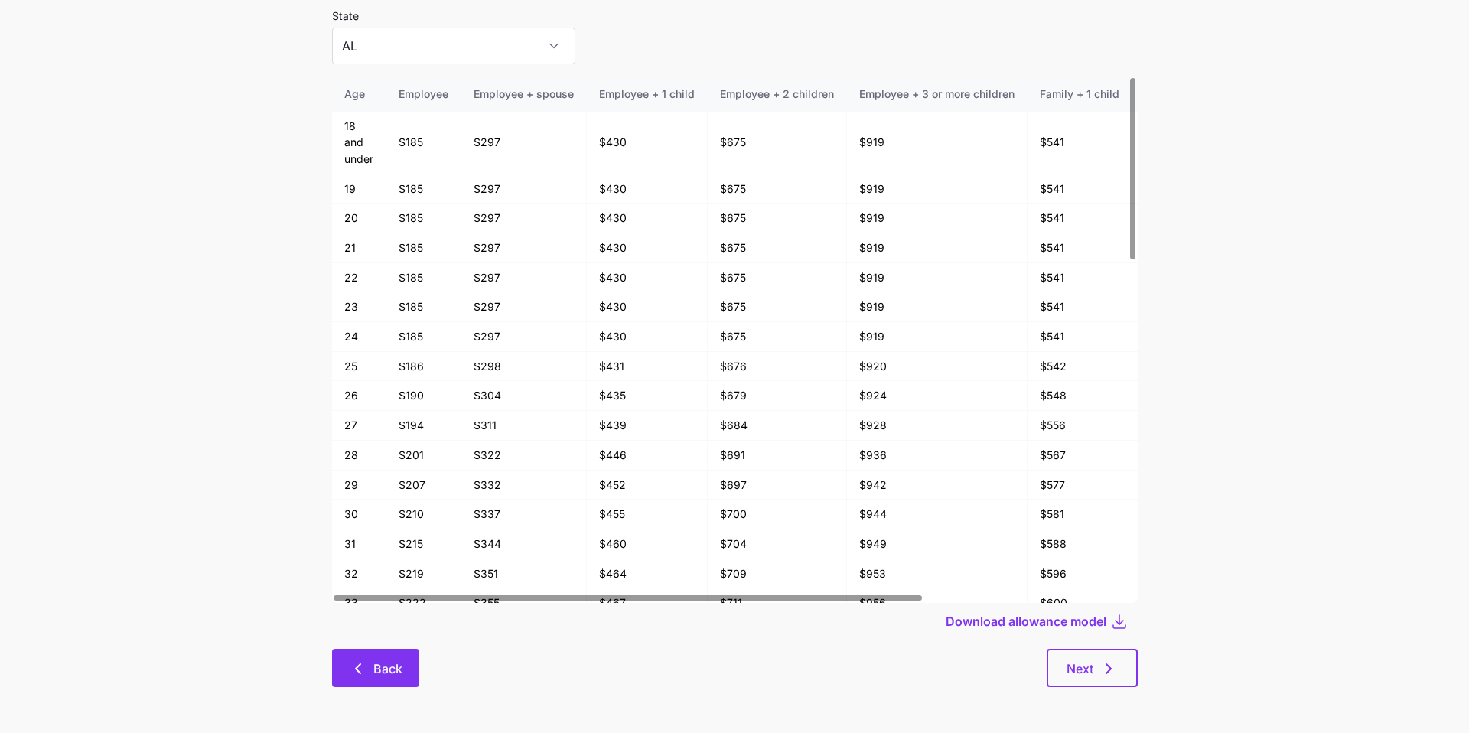
click at [404, 548] on button "Back" at bounding box center [375, 668] width 87 height 38
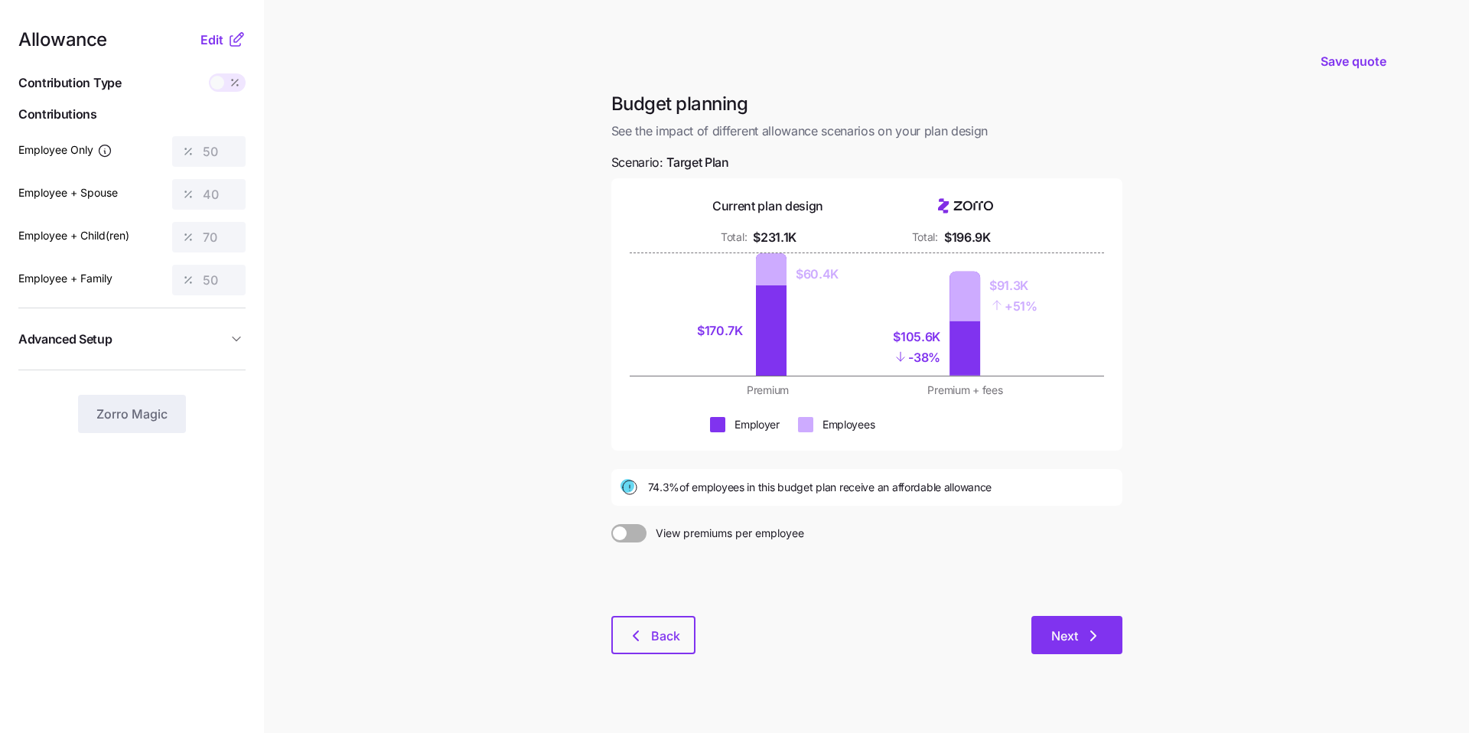
click at [703, 548] on icon "button" at bounding box center [1093, 635] width 5 height 9
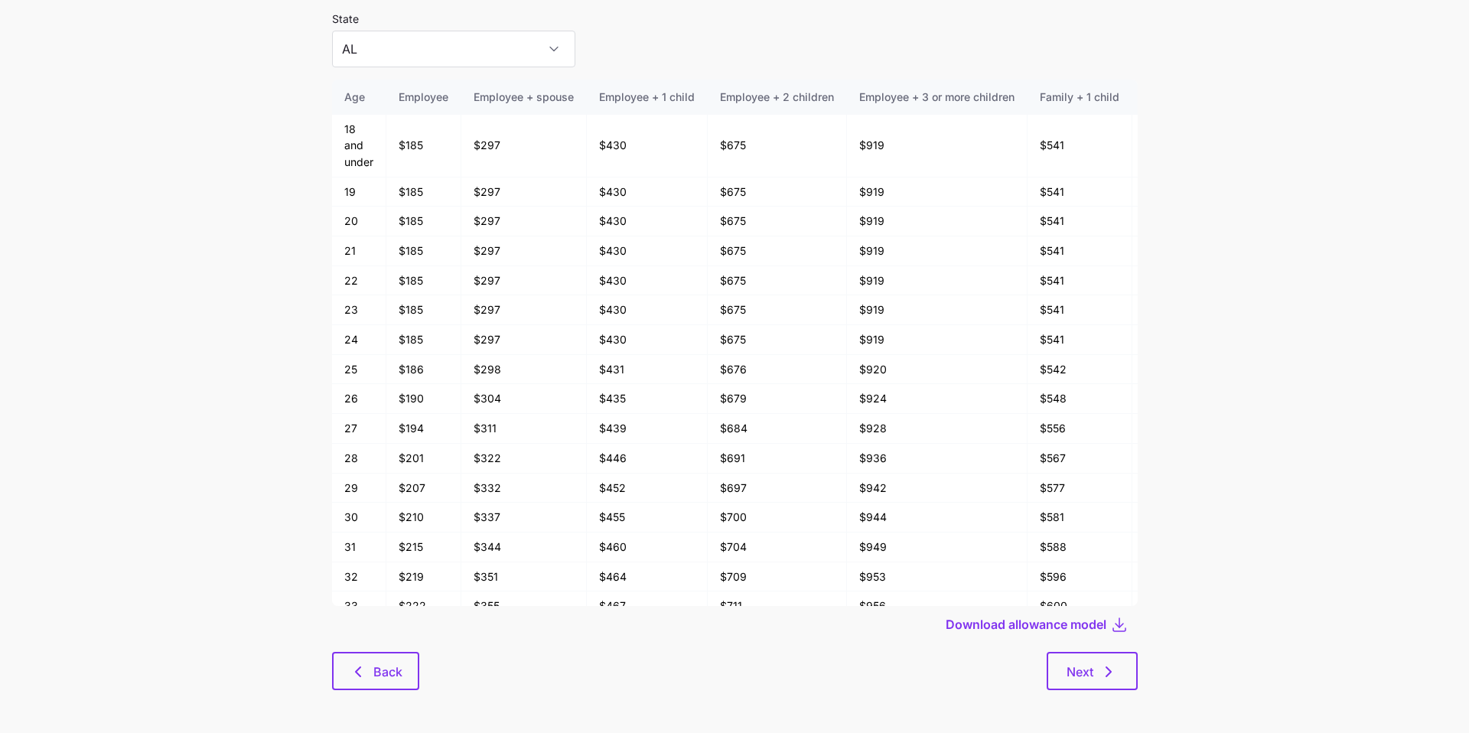
scroll to position [82, 0]
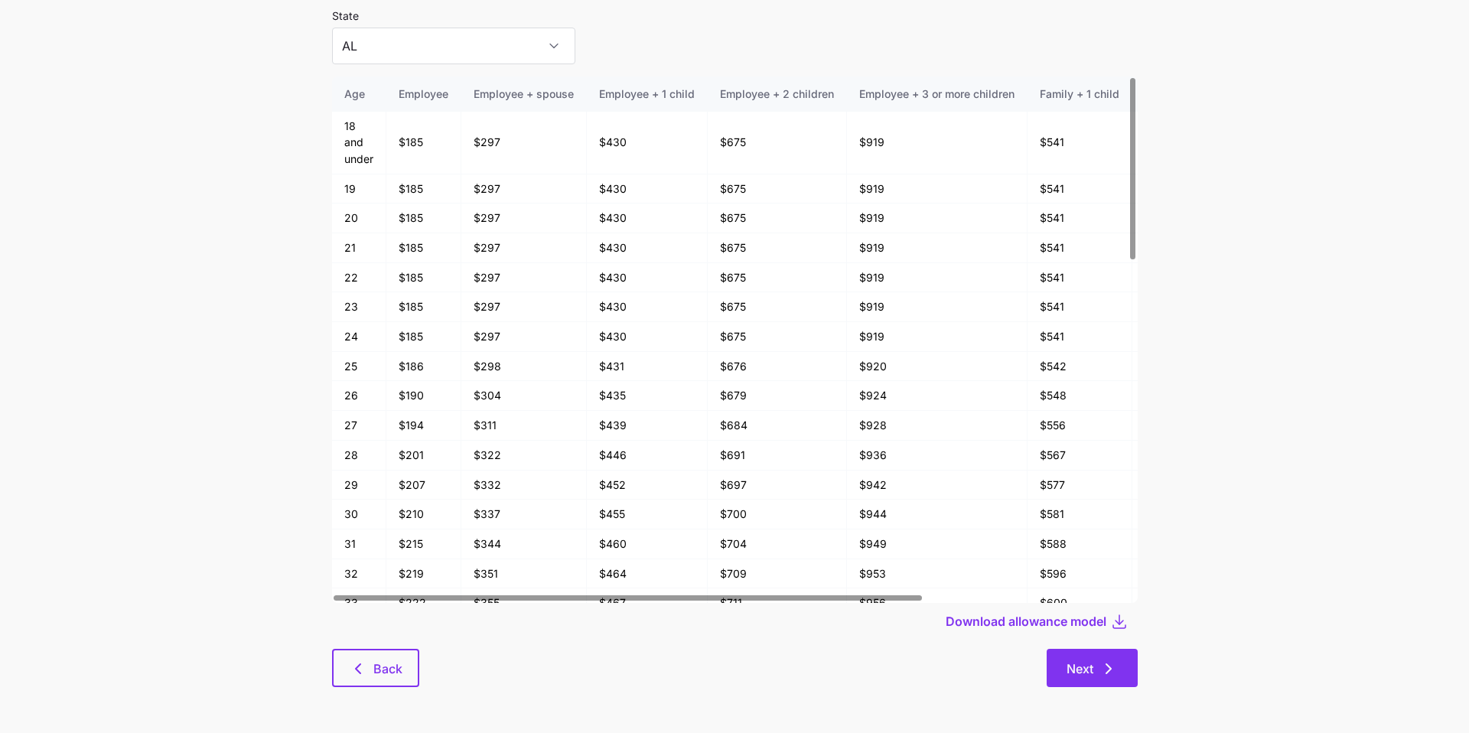
click at [703, 548] on span "Next" at bounding box center [1091, 668] width 51 height 18
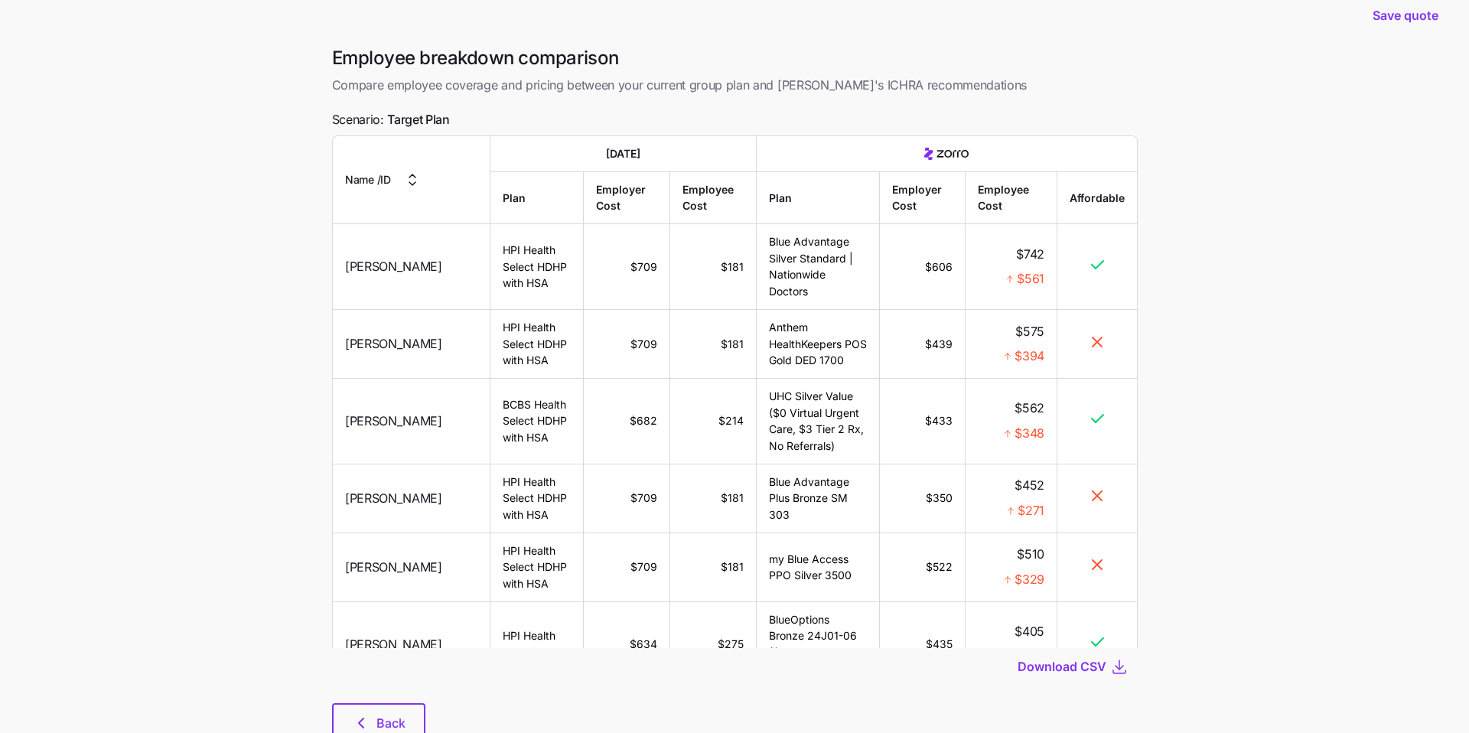
scroll to position [30, 0]
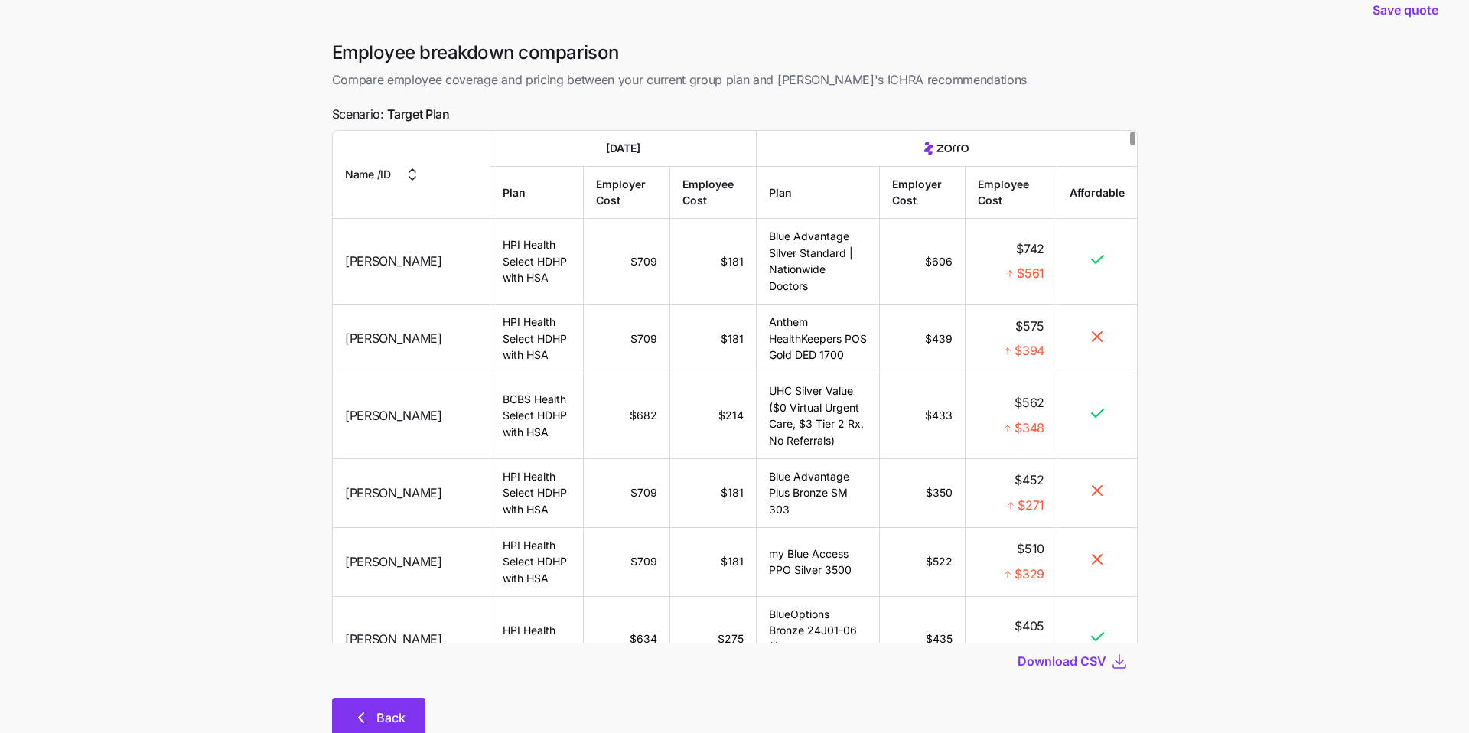
click at [415, 548] on button "Back" at bounding box center [378, 717] width 93 height 38
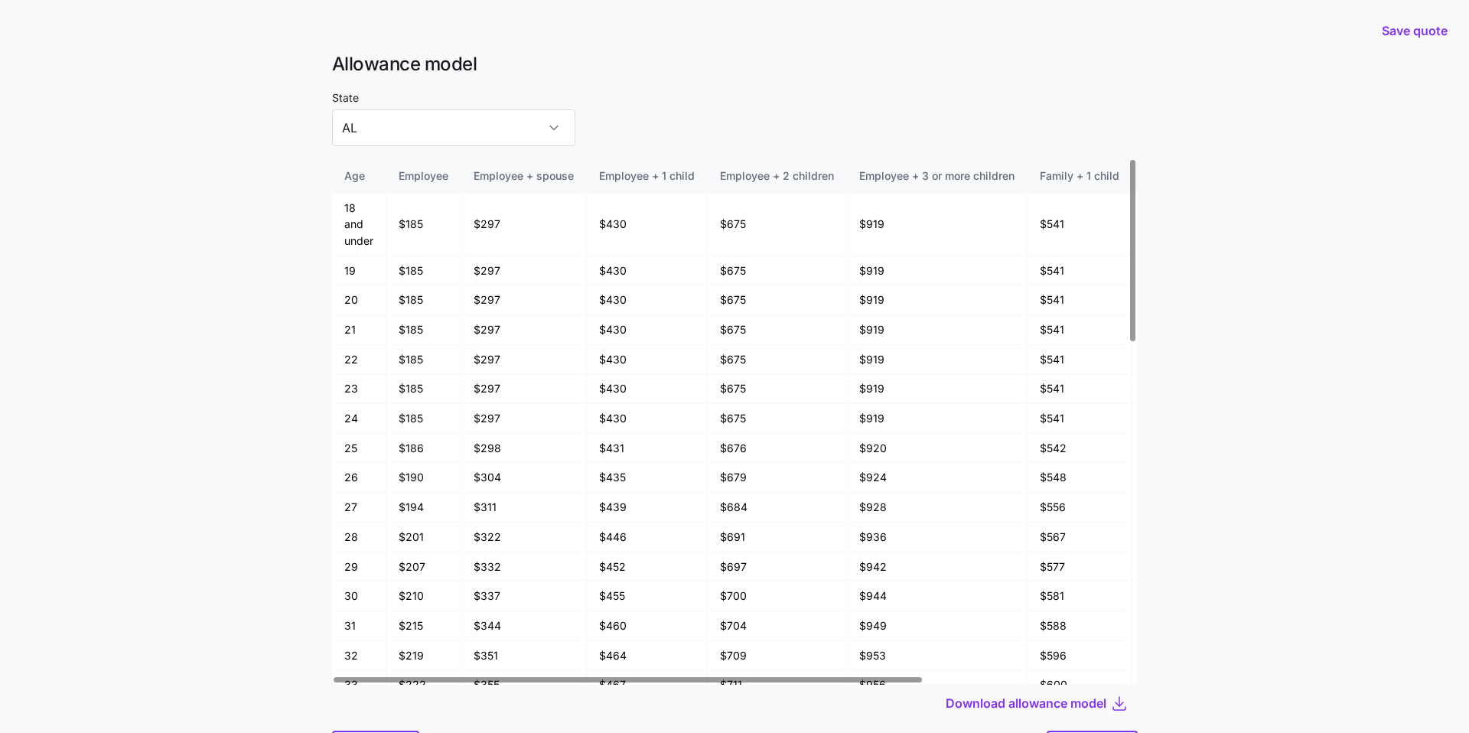
click at [515, 152] on div at bounding box center [735, 152] width 806 height 12
click at [505, 135] on input "AL" at bounding box center [453, 127] width 243 height 37
click at [462, 126] on input "AL" at bounding box center [453, 127] width 243 height 37
click at [698, 129] on div "State [US_STATE]" at bounding box center [735, 117] width 806 height 58
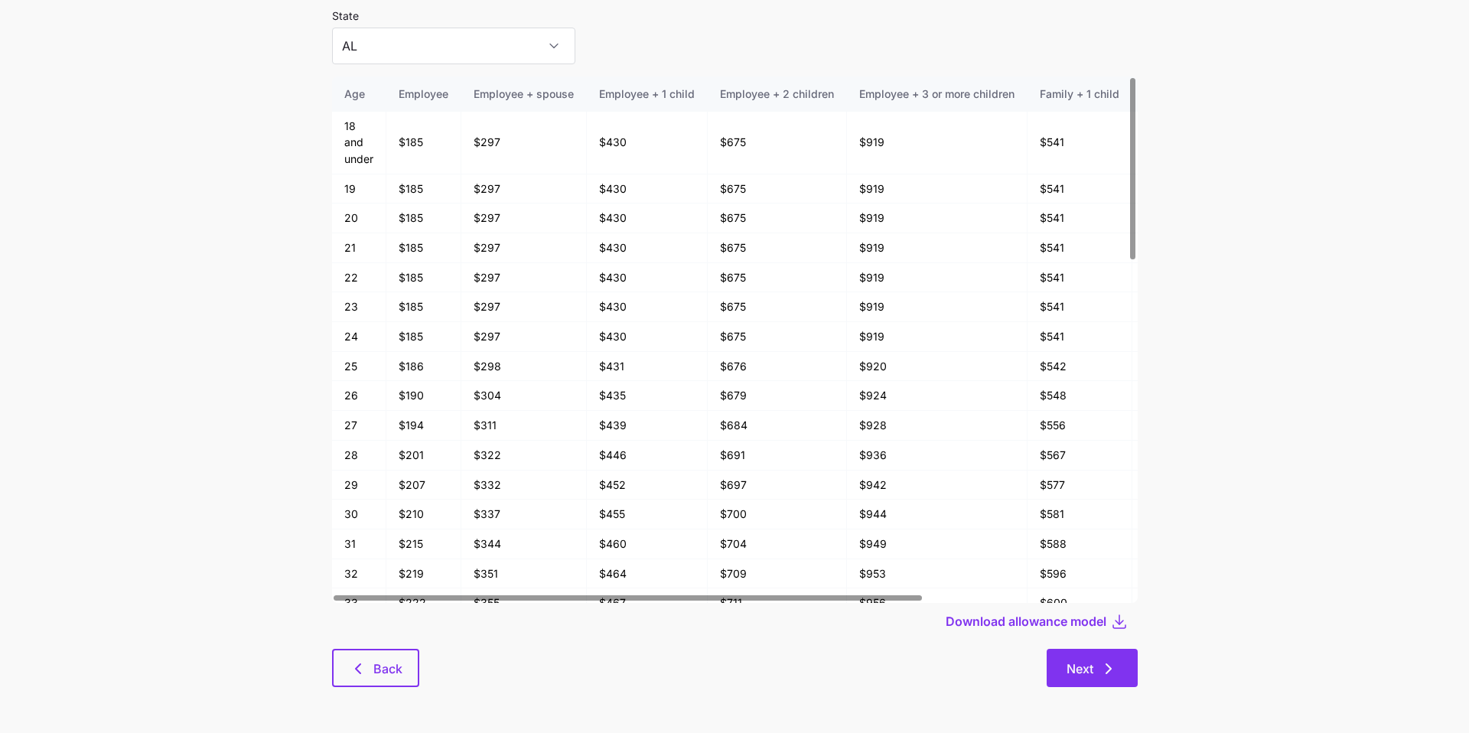
click at [703, 548] on button "Next" at bounding box center [1092, 668] width 91 height 38
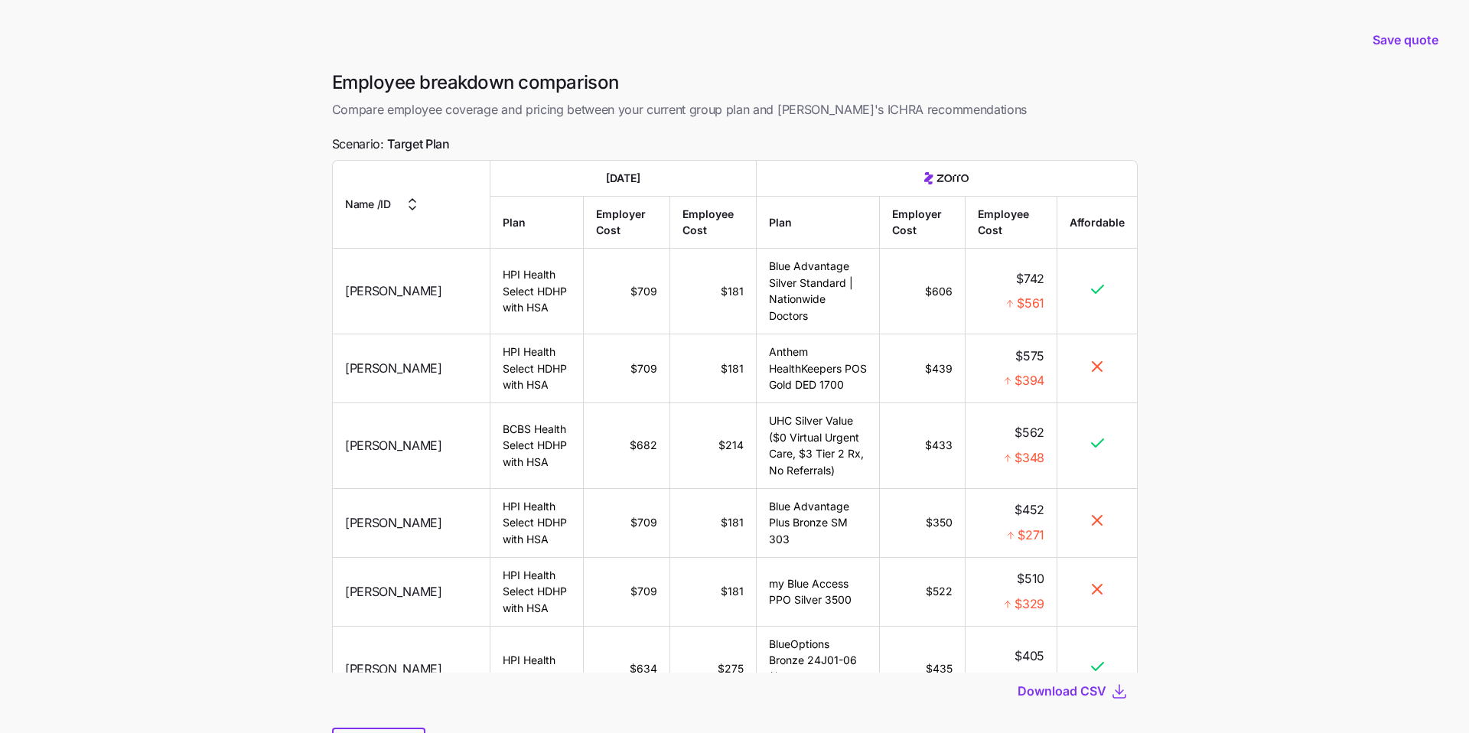
click at [703, 325] on main "Save quote Employee breakdown comparison Compare employee coverage and pricing …" at bounding box center [734, 406] width 1469 height 812
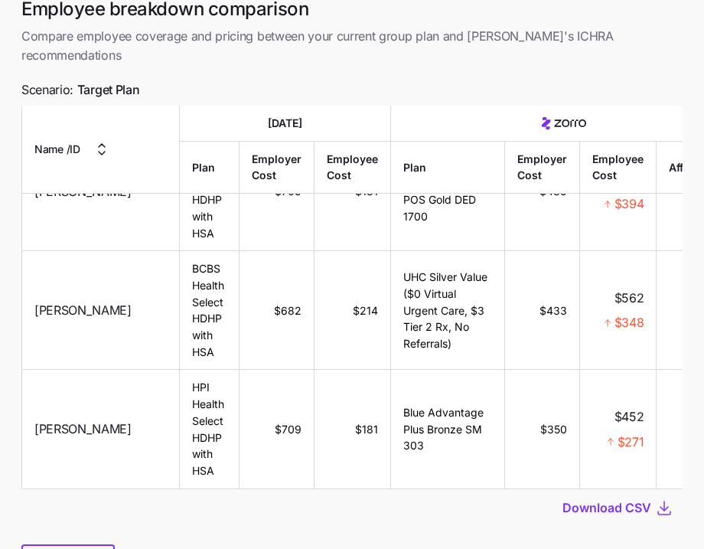
scroll to position [255, 0]
